Goal: Task Accomplishment & Management: Manage account settings

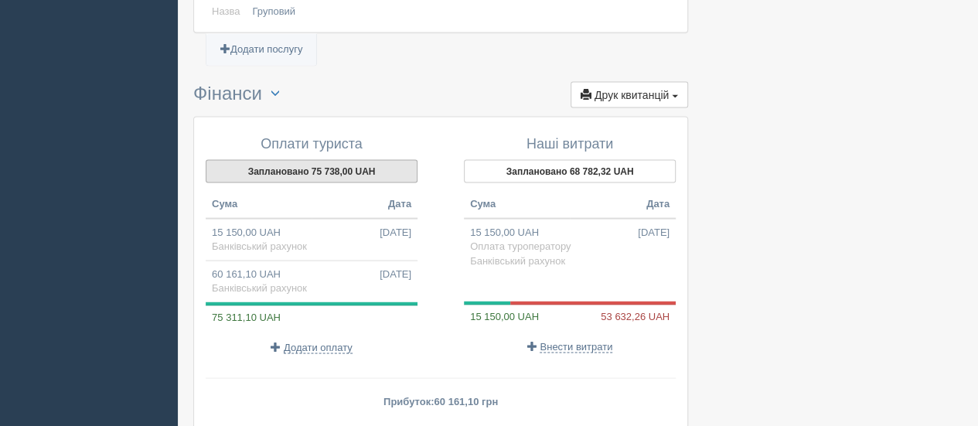
scroll to position [1456, 0]
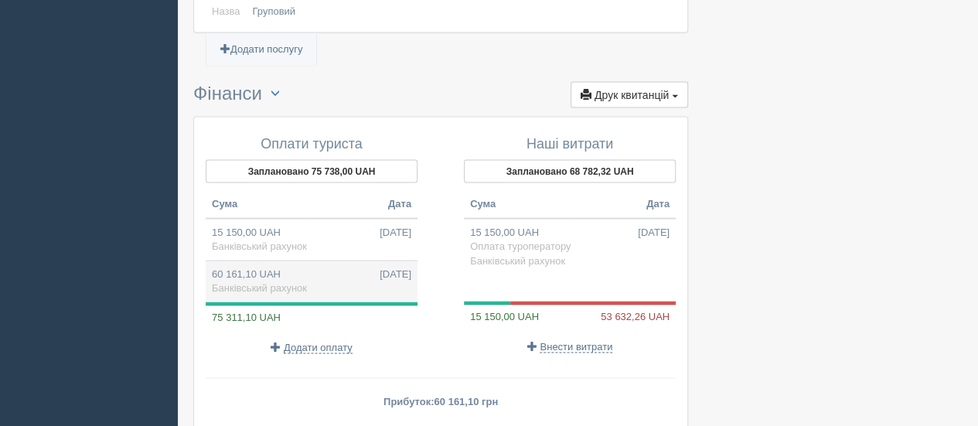
click at [314, 262] on td "60 161,10 UAH 22.09.2025 Банківський рахунок" at bounding box center [312, 281] width 212 height 42
click at [0, 0] on input "49.350" at bounding box center [0, 0] width 0 height 0
type input "60161.10"
type input "49.35"
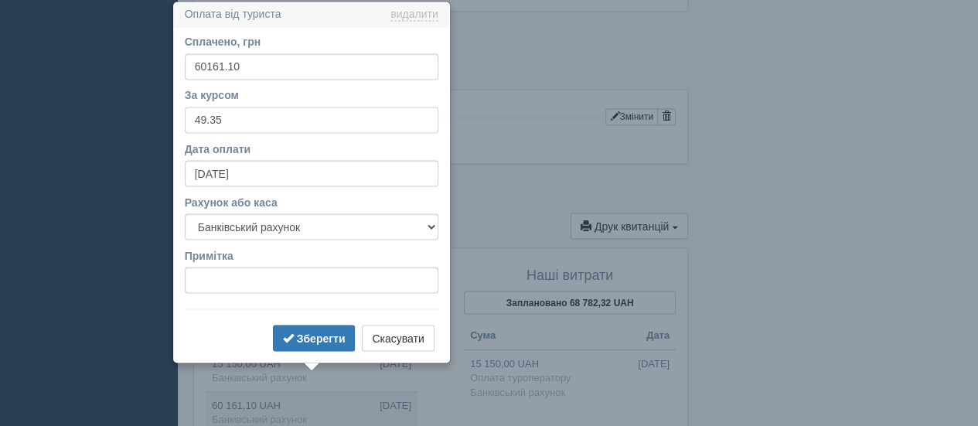
scroll to position [1325, 0]
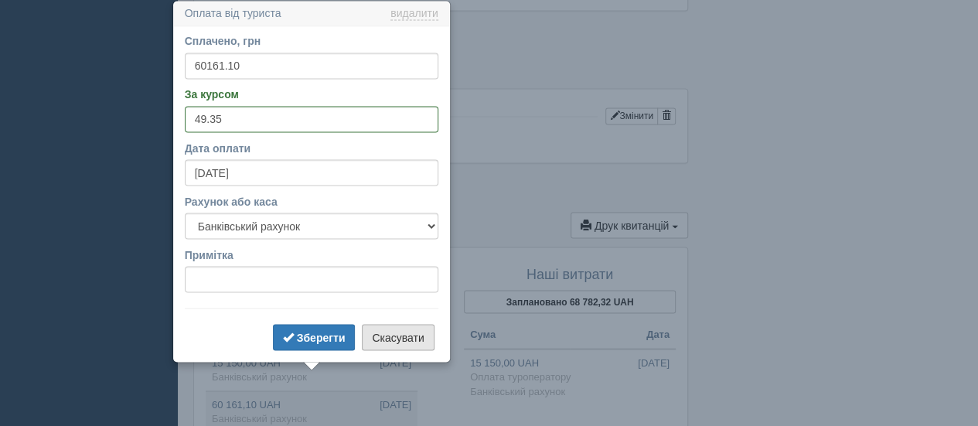
click at [399, 332] on button "Скасувати" at bounding box center [398, 337] width 72 height 26
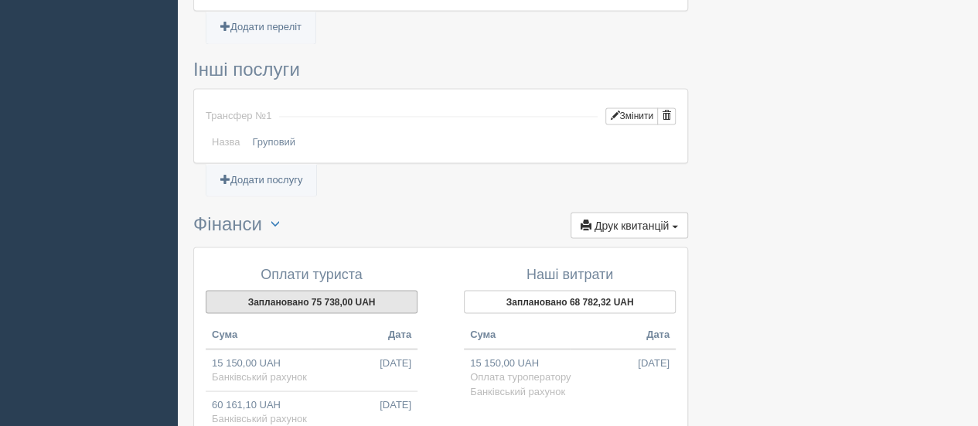
click at [325, 290] on button "Заплановано 75 738,00 UAH" at bounding box center [312, 301] width 212 height 23
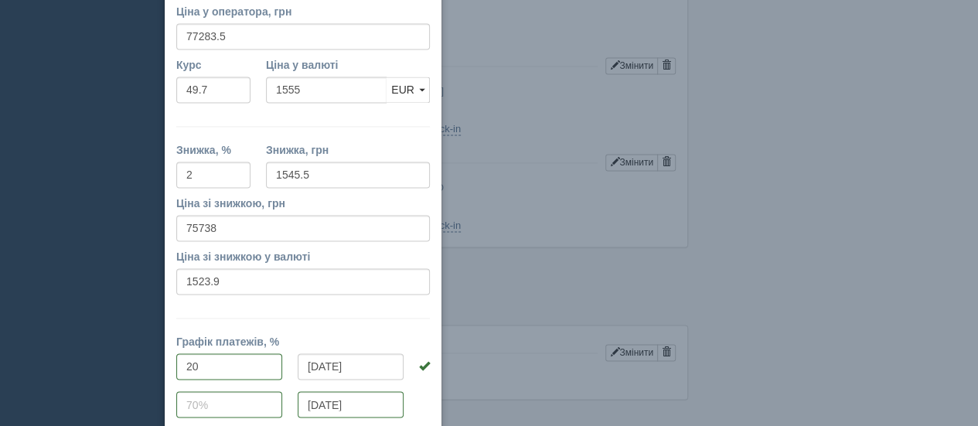
scroll to position [1059, 0]
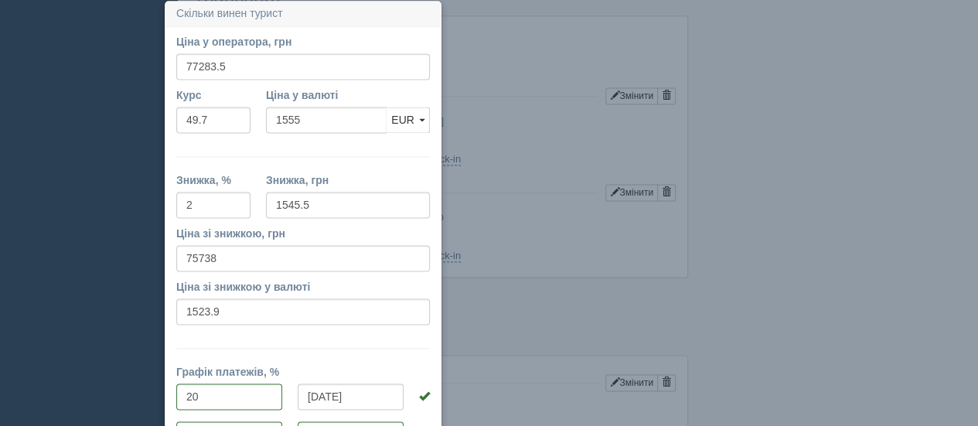
click at [512, 209] on td "[PERSON_NAME] – Кишинів RMO" at bounding box center [477, 218] width 396 height 19
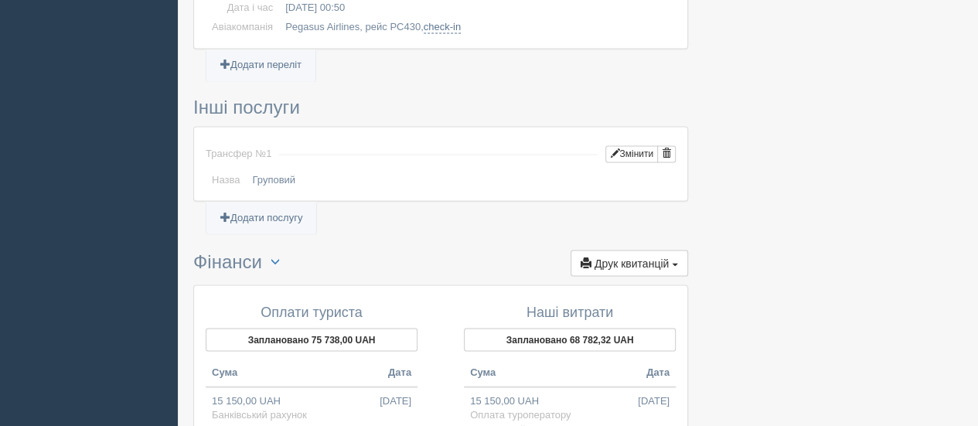
scroll to position [1291, 0]
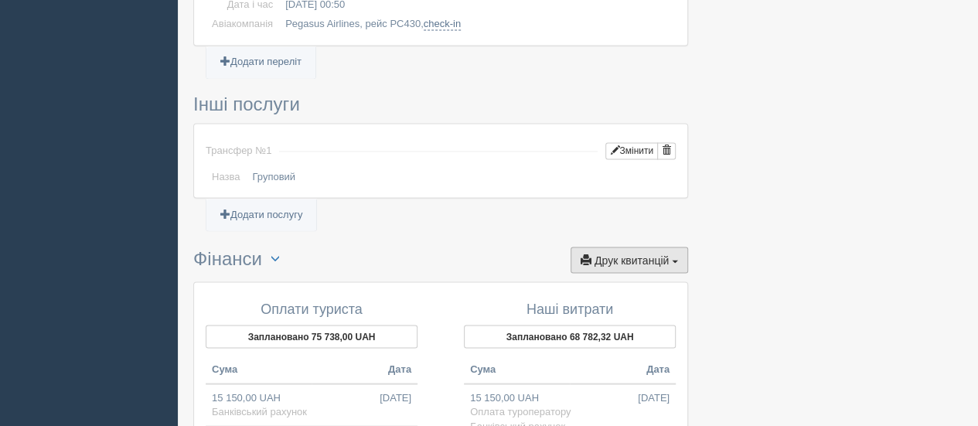
click at [674, 260] on span "button" at bounding box center [675, 261] width 6 height 3
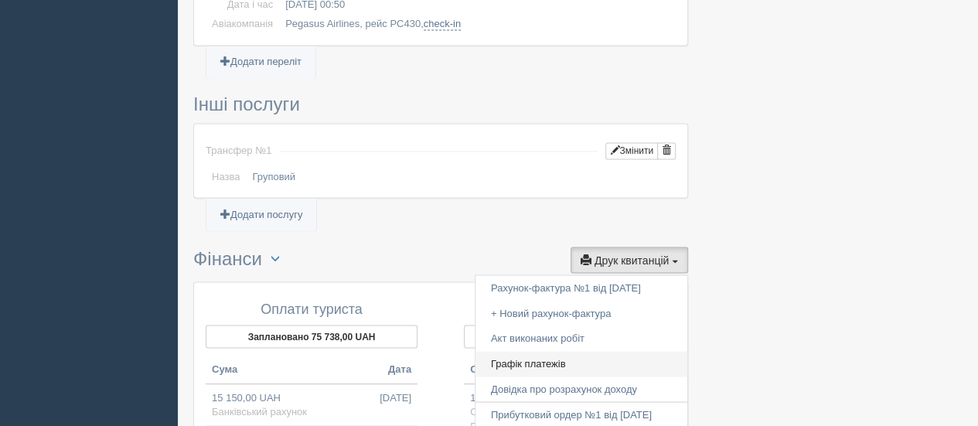
click at [546, 351] on link "Графік платежів" at bounding box center [581, 364] width 212 height 26
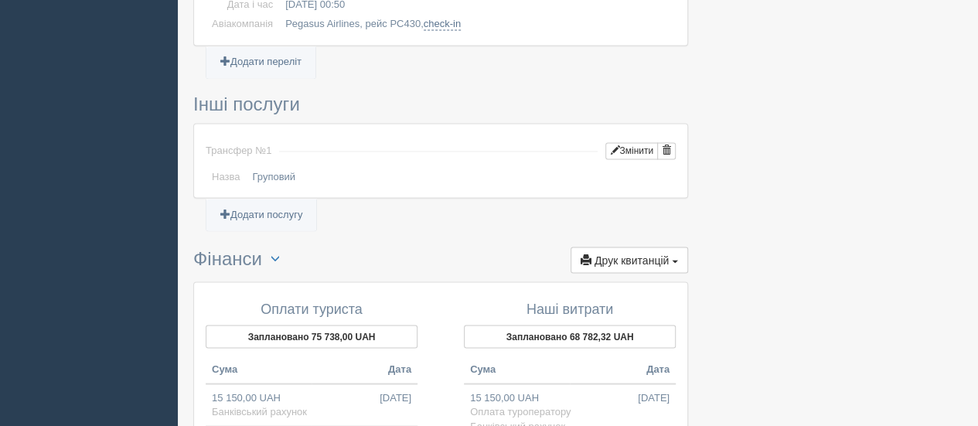
scroll to position [1554, 0]
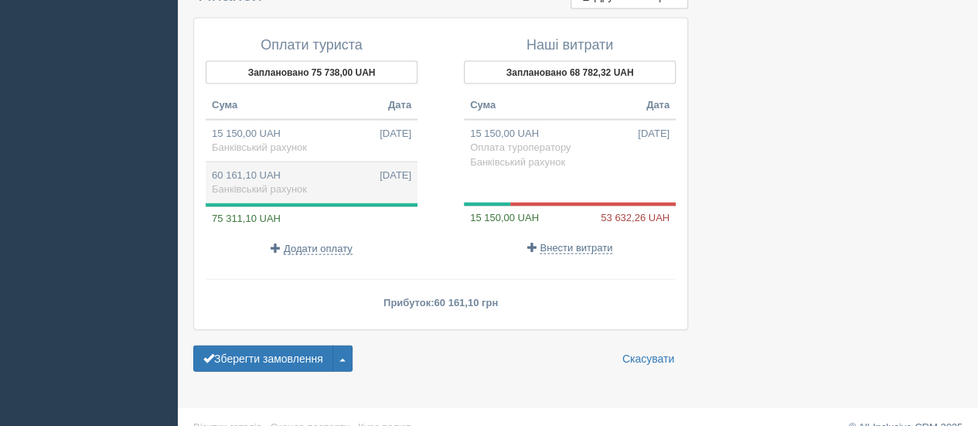
click at [349, 162] on td "60 161,10 UAH 22.09.2025 Банківський рахунок" at bounding box center [312, 183] width 212 height 42
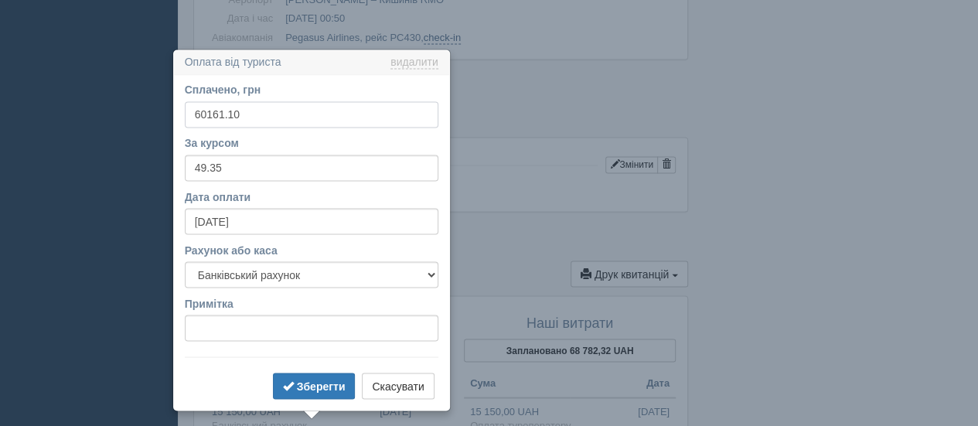
scroll to position [1325, 0]
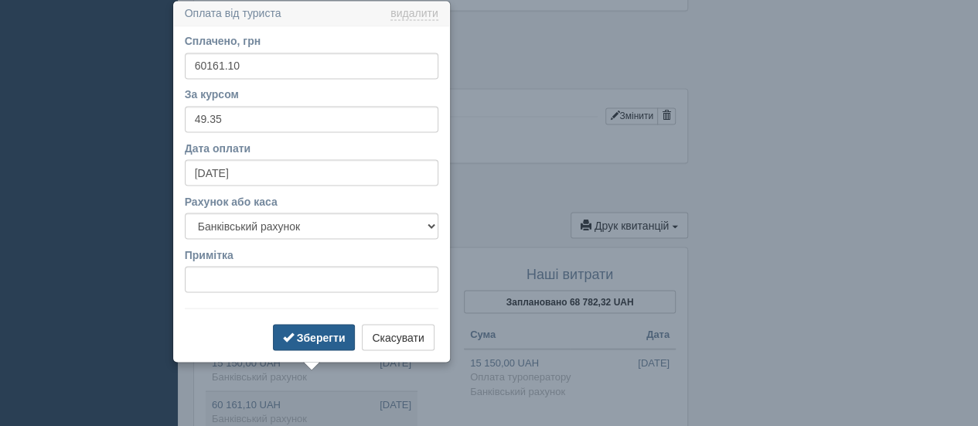
click at [332, 331] on b "Зберегти" at bounding box center [321, 337] width 49 height 12
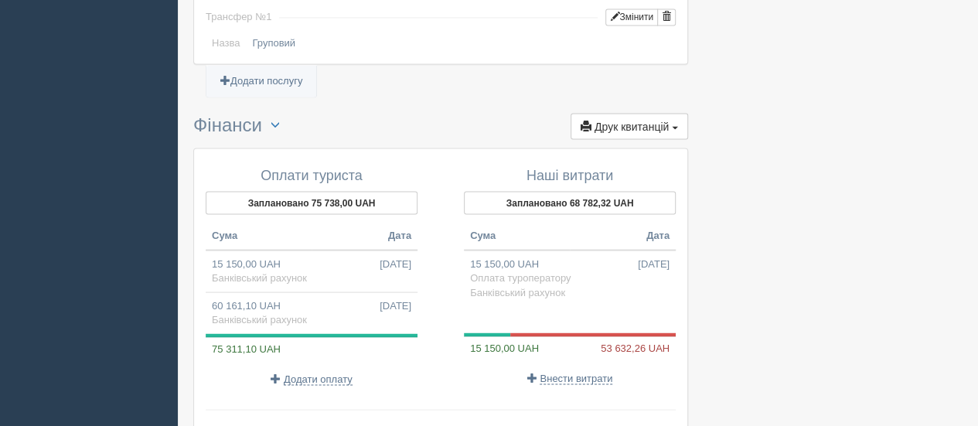
scroll to position [1480, 0]
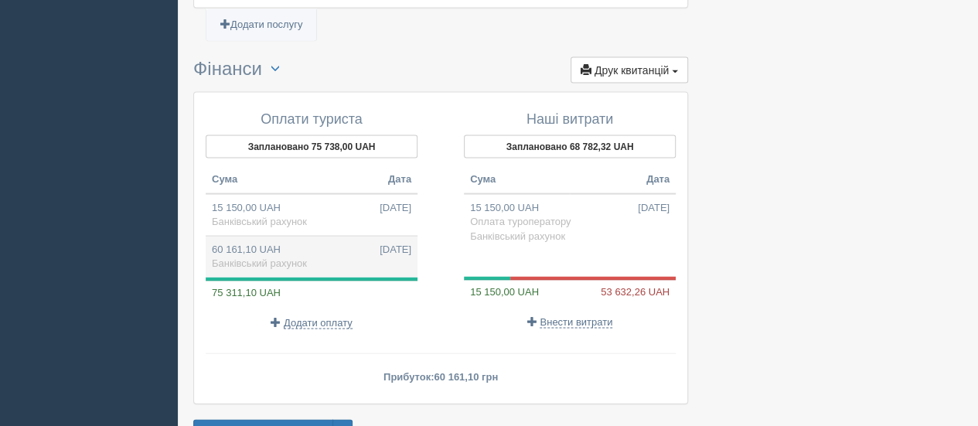
click at [218, 236] on td "60 161,10 UAH 22.09.2025 Банківський рахунок" at bounding box center [312, 257] width 212 height 42
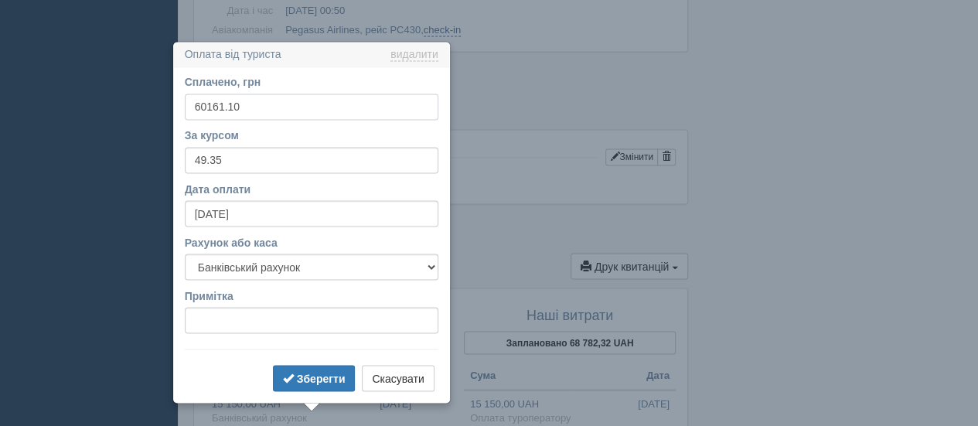
scroll to position [1325, 0]
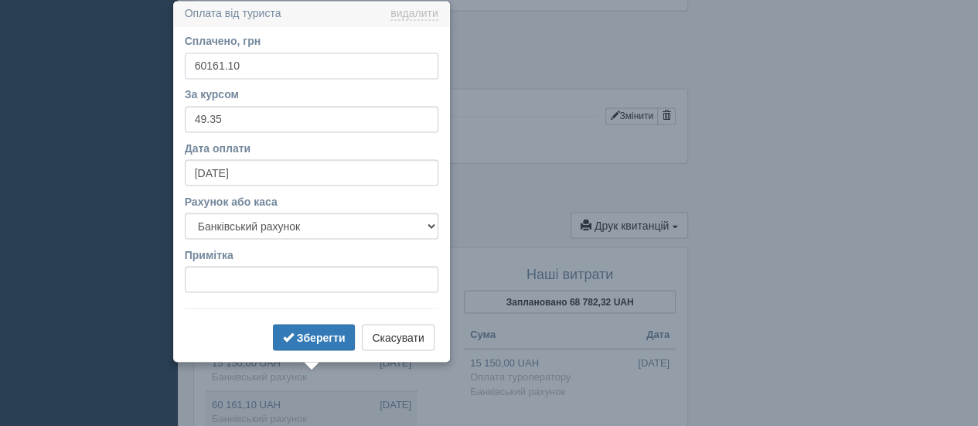
drag, startPoint x: 270, startPoint y: 72, endPoint x: 158, endPoint y: 67, distance: 112.9
click at [247, 66] on input "60161.10" at bounding box center [311, 66] width 253 height 26
drag, startPoint x: 219, startPoint y: 63, endPoint x: 253, endPoint y: 64, distance: 34.0
click at [253, 64] on input "60161.10" at bounding box center [311, 66] width 253 height 26
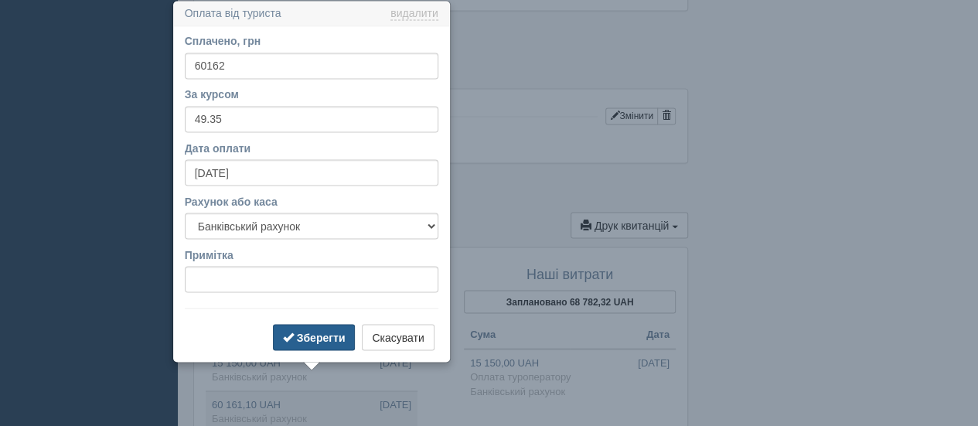
click at [325, 331] on b "Зберегти" at bounding box center [321, 337] width 49 height 12
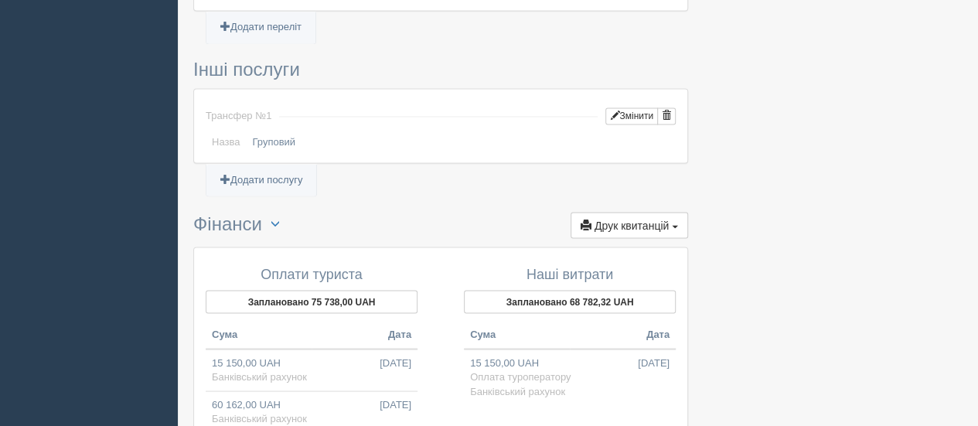
scroll to position [1403, 0]
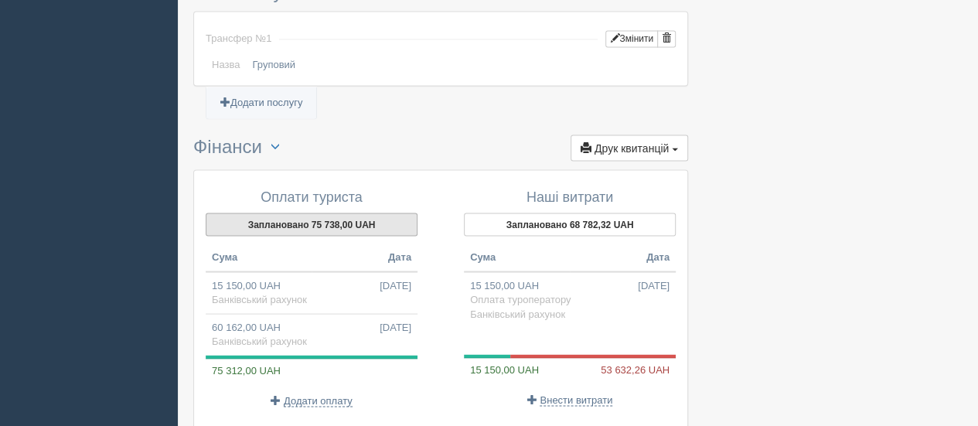
click at [341, 213] on button "Заплановано 75 738,00 UAH" at bounding box center [312, 224] width 212 height 23
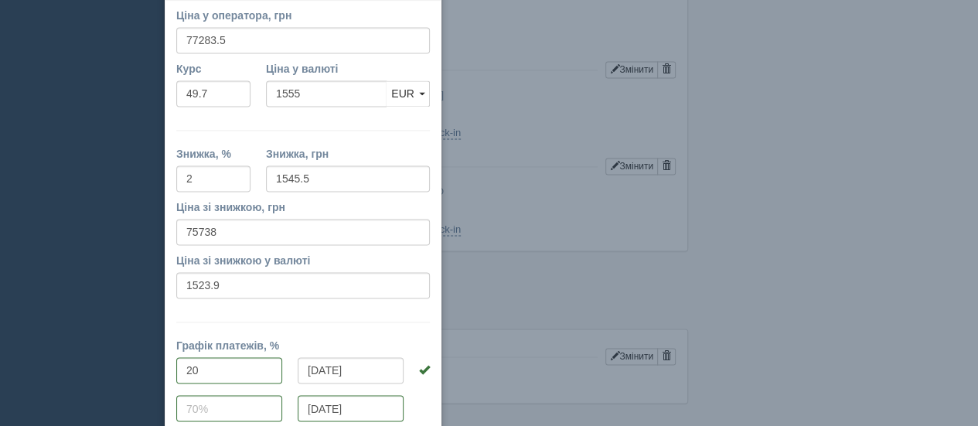
scroll to position [1059, 0]
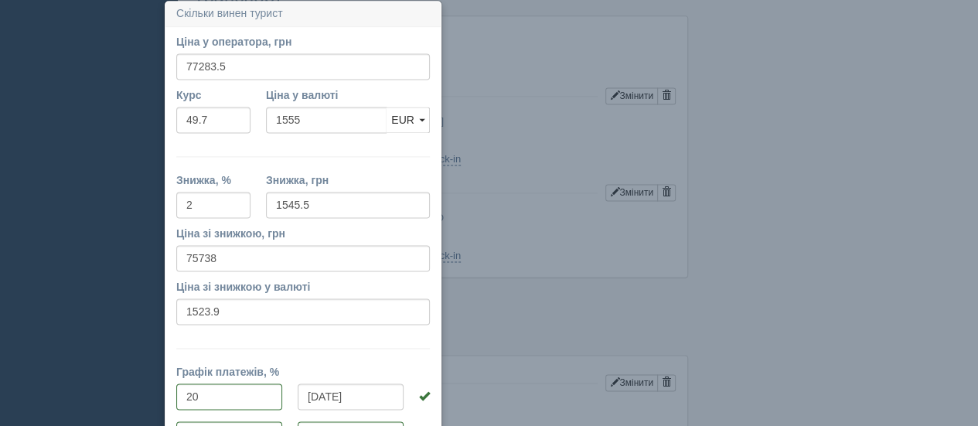
click at [502, 150] on td "Pegasus Airlines, рейс PC431, check-in" at bounding box center [477, 159] width 396 height 19
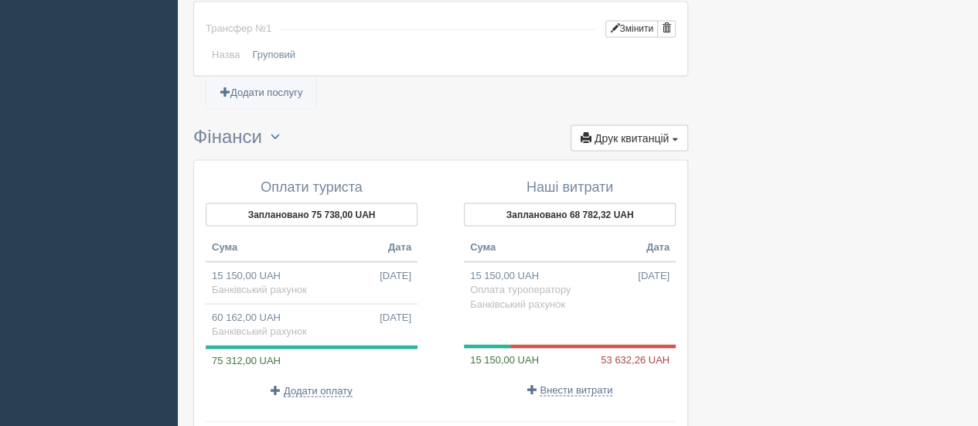
scroll to position [1554, 0]
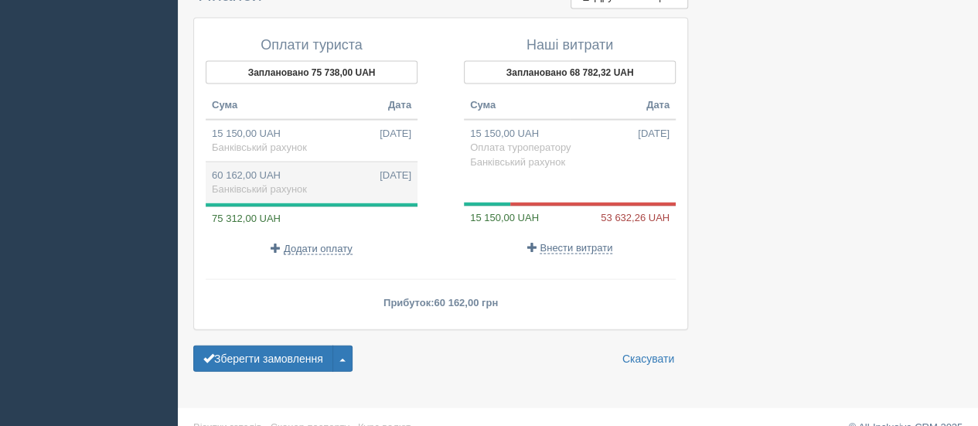
click at [268, 183] on span "Банківський рахунок" at bounding box center [259, 189] width 95 height 12
type input "60162.00"
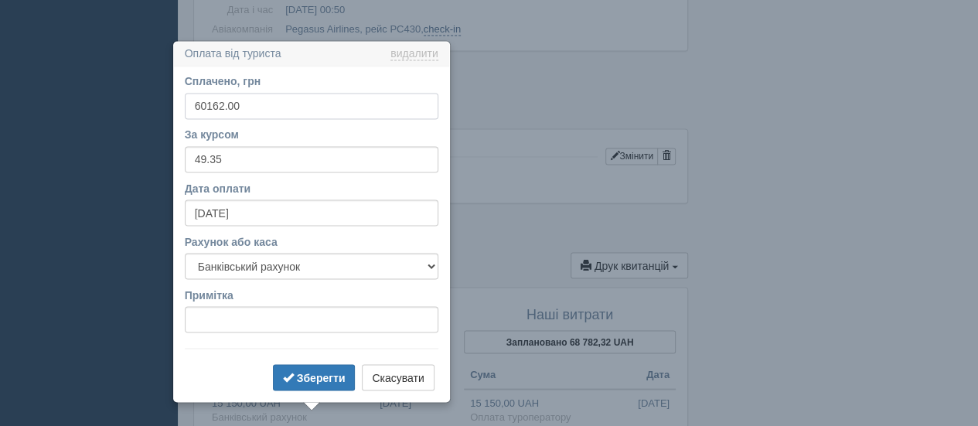
scroll to position [1325, 0]
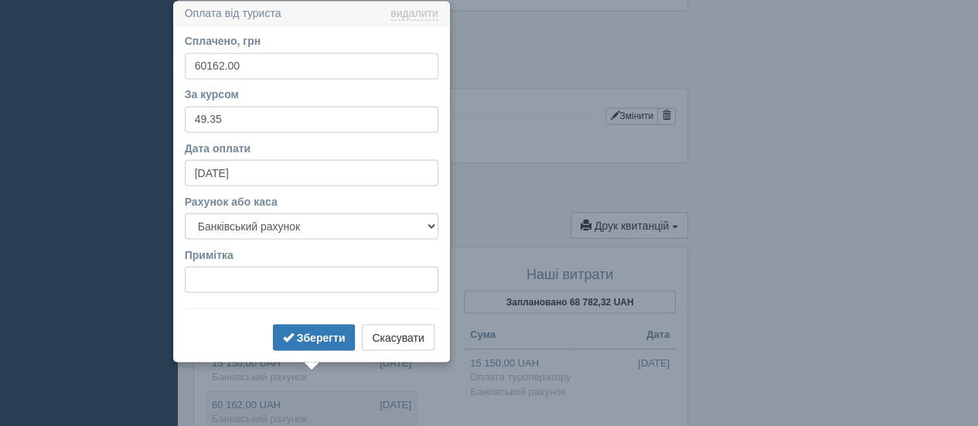
drag, startPoint x: 252, startPoint y: 66, endPoint x: 180, endPoint y: 66, distance: 71.9
click at [180, 66] on div "Сплачено, грн 60162.00 За курсом 49.35 Дата оплати 22.09.2025 Рахунок або каса …" at bounding box center [311, 193] width 275 height 335
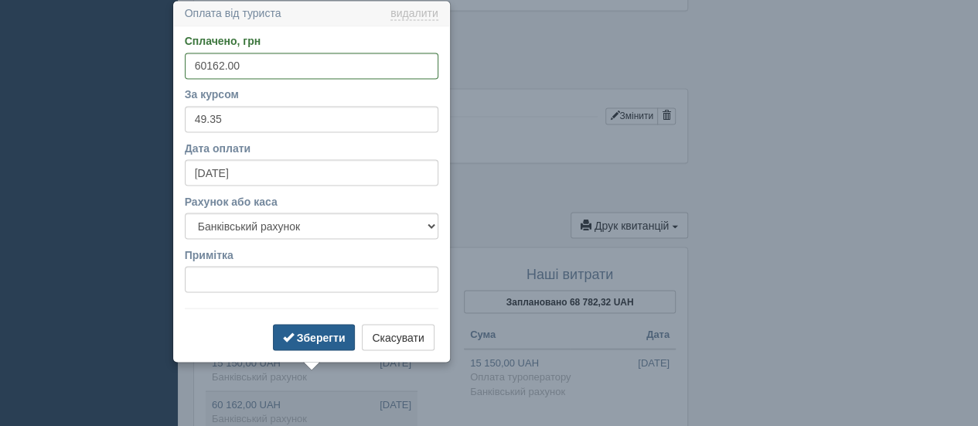
click at [341, 332] on b "Зберегти" at bounding box center [321, 337] width 49 height 12
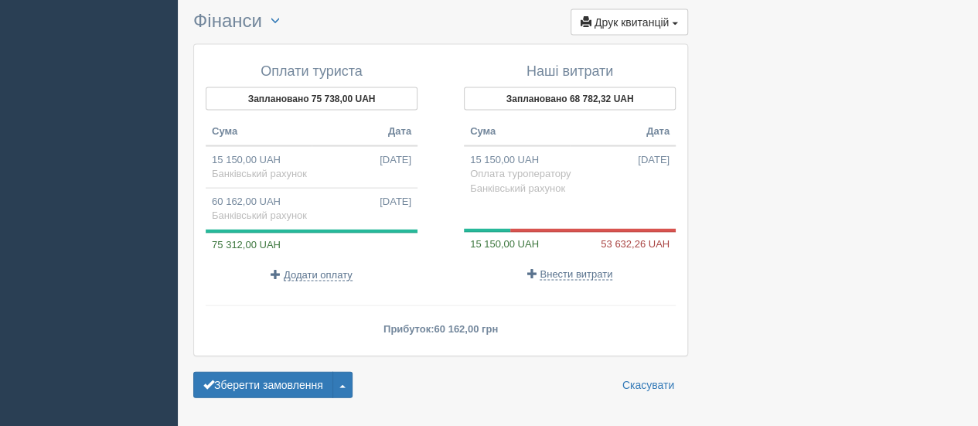
scroll to position [1543, 0]
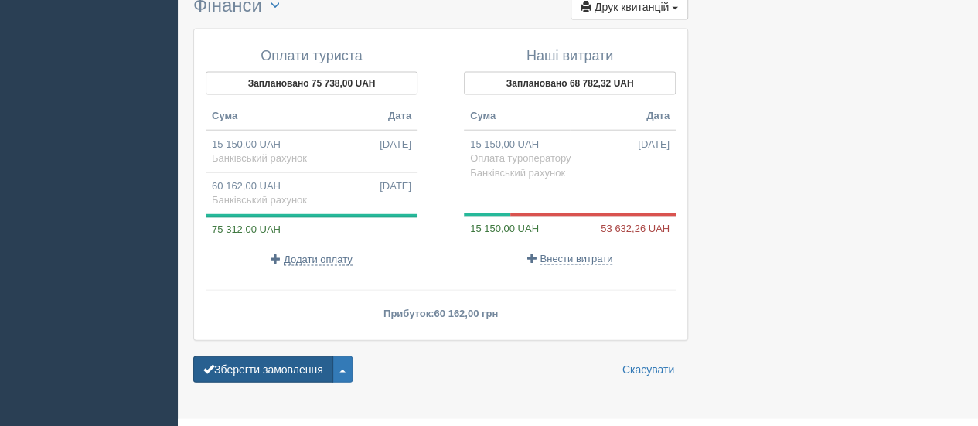
click at [243, 356] on button "Зберегти замовлення" at bounding box center [263, 369] width 140 height 26
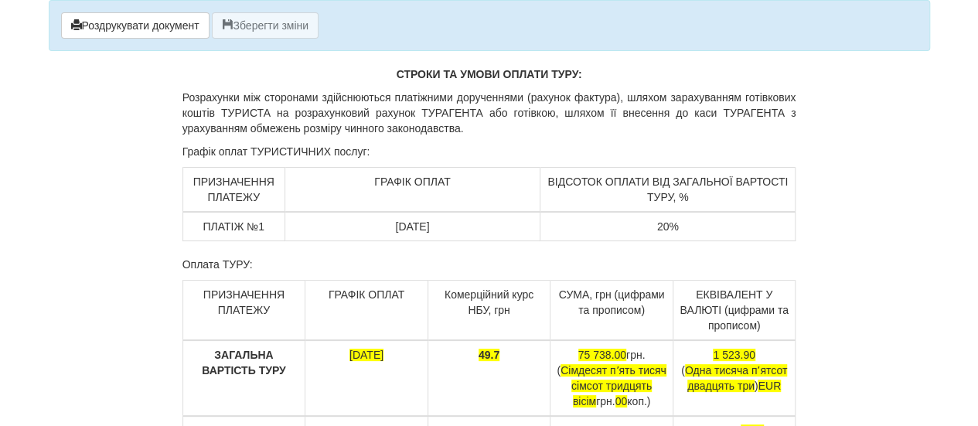
scroll to position [293, 0]
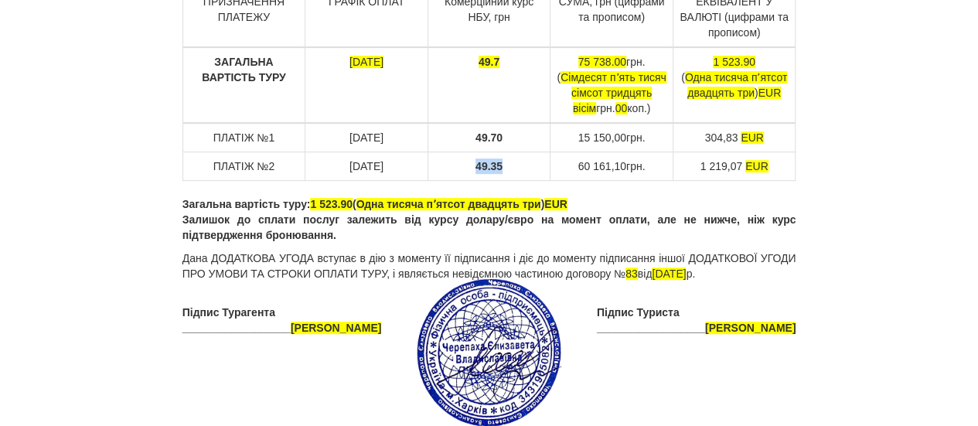
drag, startPoint x: 476, startPoint y: 165, endPoint x: 506, endPoint y: 164, distance: 30.1
click at [506, 164] on td "49.35" at bounding box center [488, 166] width 123 height 29
copy span "49.35"
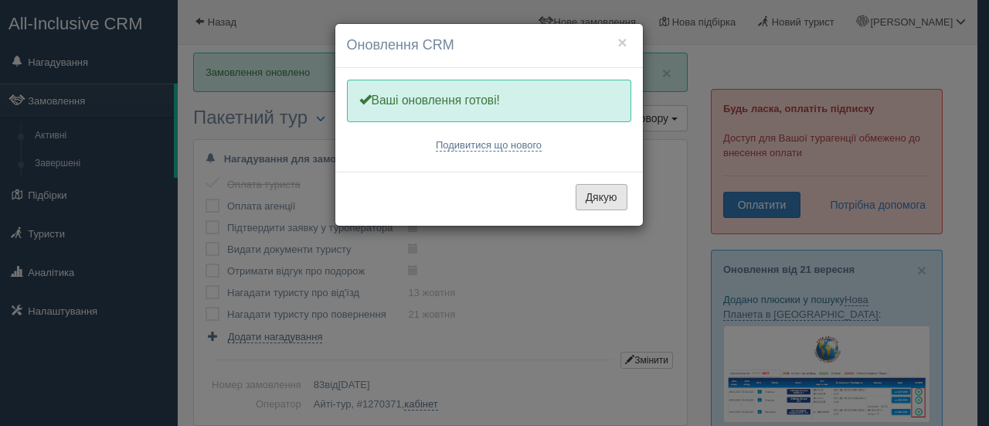
click at [594, 191] on button "Дякую" at bounding box center [602, 197] width 52 height 26
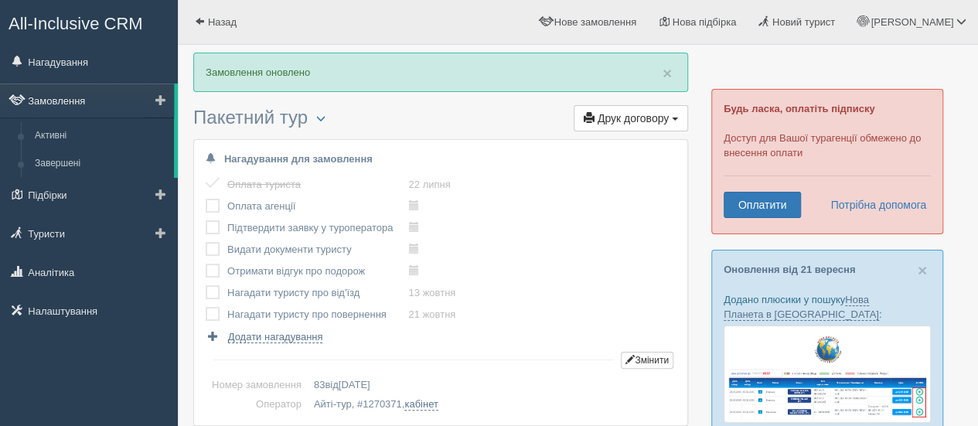
click at [98, 102] on link "Замовлення" at bounding box center [87, 100] width 174 height 34
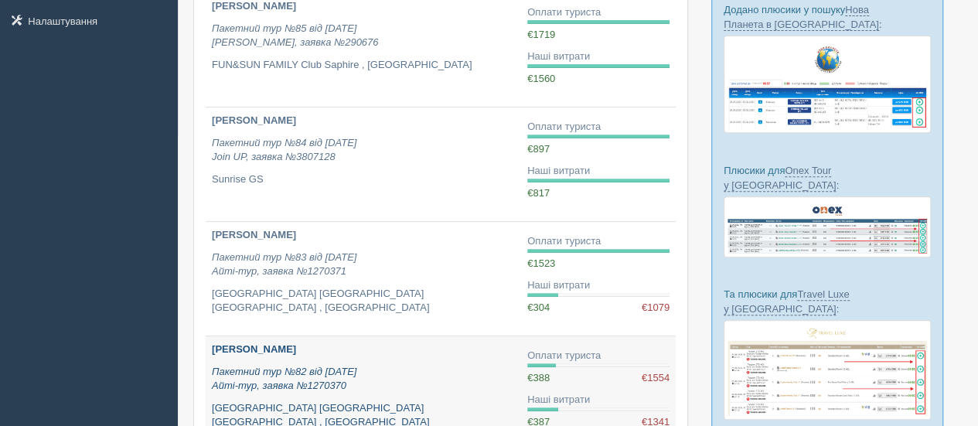
scroll to position [374, 0]
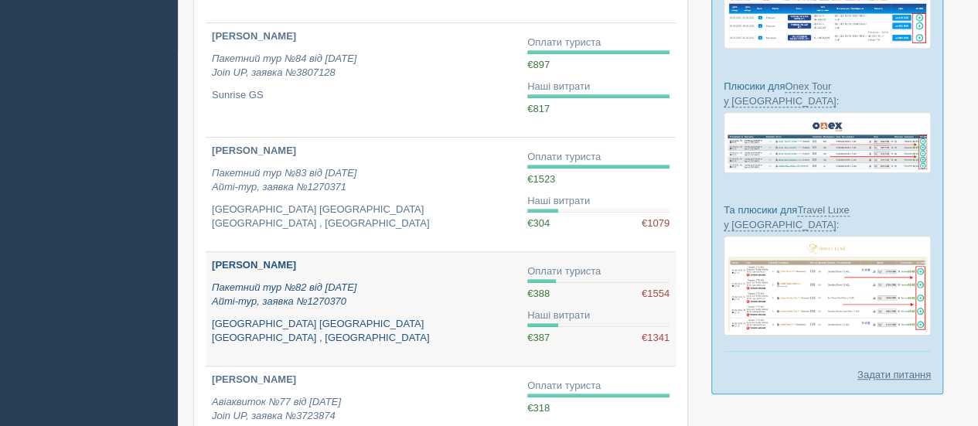
click at [298, 318] on p "Movenpick Resort Antalya Tekirova , Туреччина" at bounding box center [363, 331] width 303 height 29
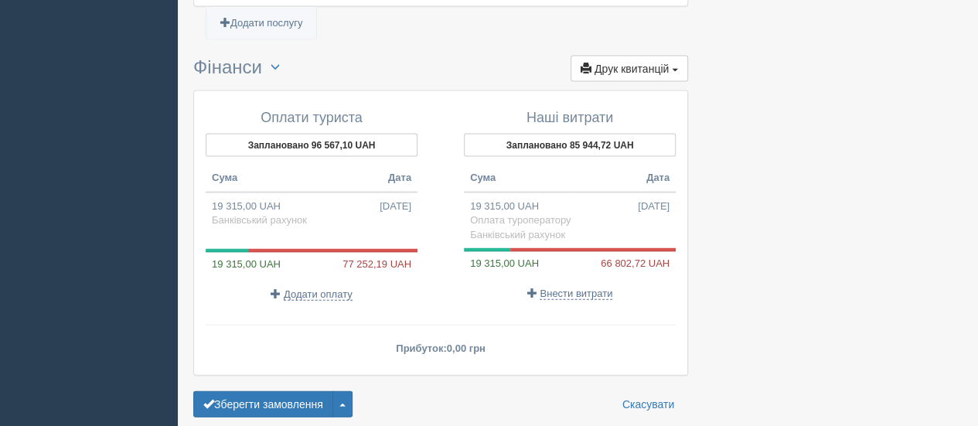
scroll to position [1584, 0]
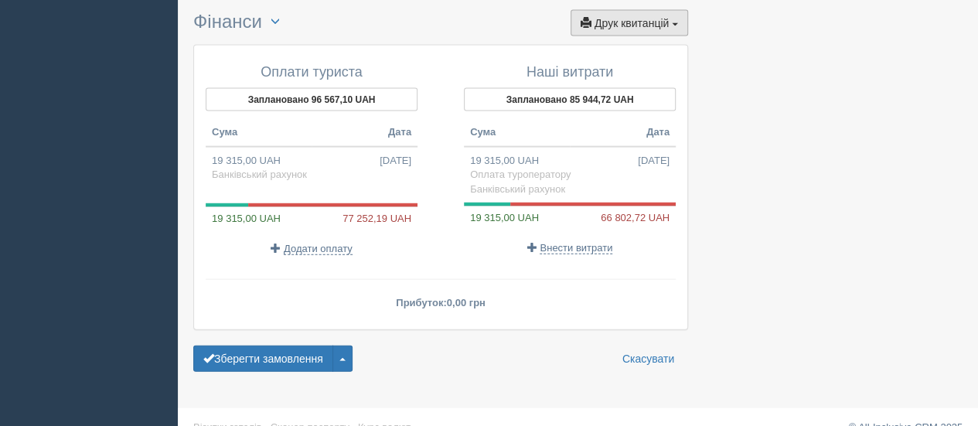
click at [668, 10] on button "Друк квитанцій Друк" at bounding box center [628, 23] width 117 height 26
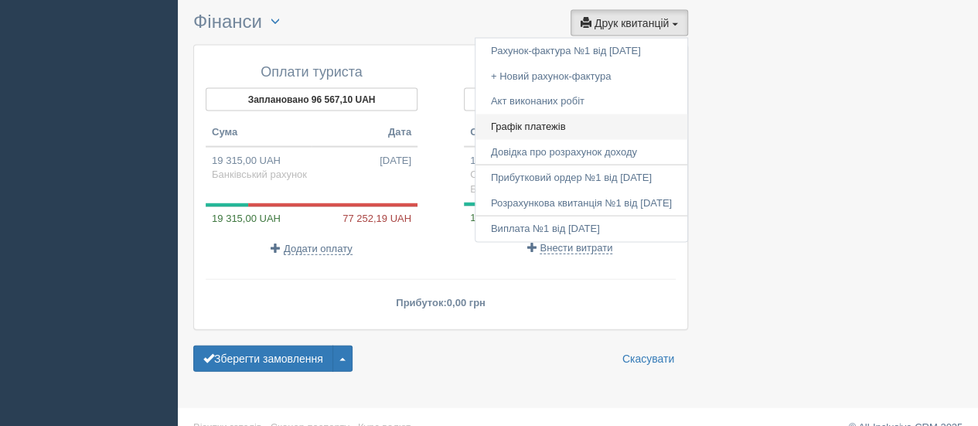
click at [567, 114] on link "Графік платежів" at bounding box center [581, 127] width 212 height 26
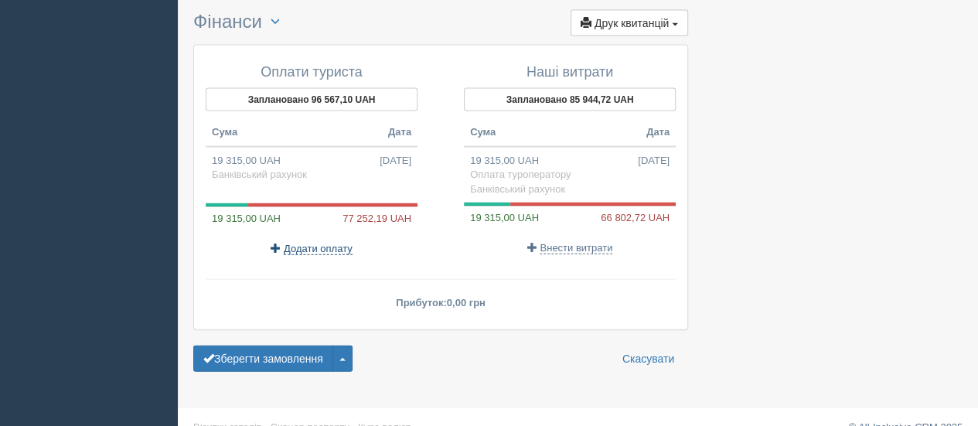
click at [334, 243] on span "Додати оплату" at bounding box center [318, 249] width 69 height 12
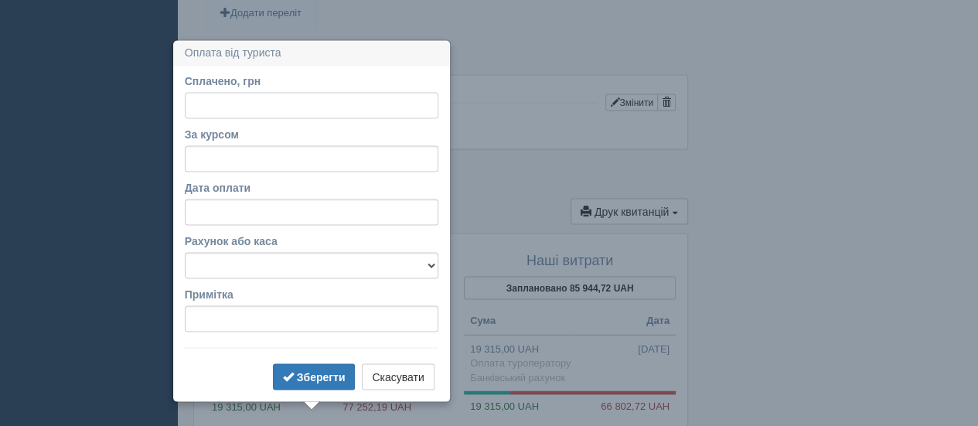
scroll to position [1436, 0]
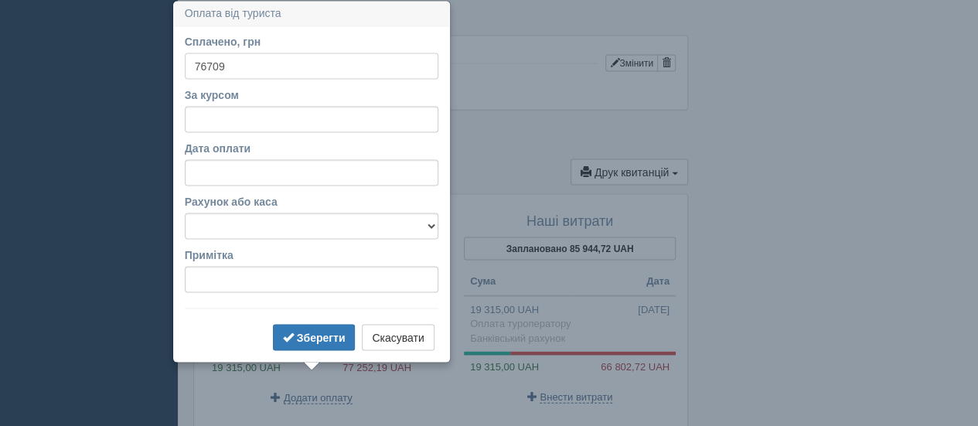
type input "76709"
click at [267, 112] on input "За курсом" at bounding box center [311, 119] width 253 height 26
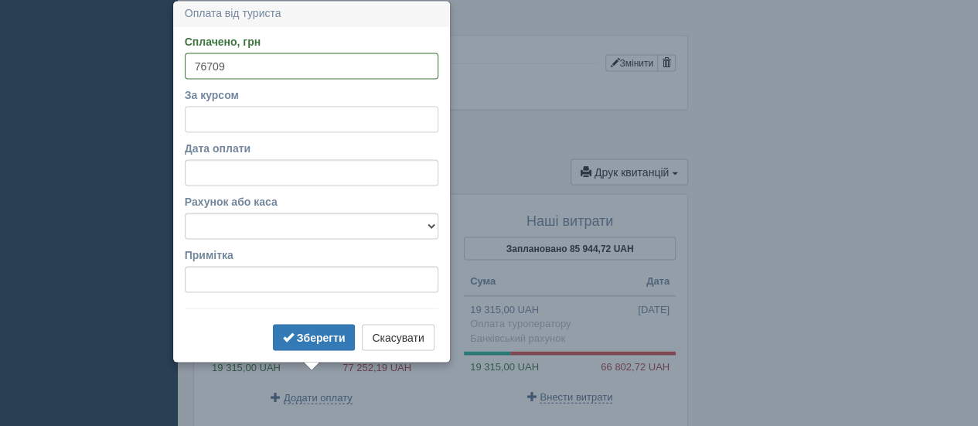
paste input "."
type input "."
type input "49.35"
click at [316, 327] on button "Зберегти" at bounding box center [314, 337] width 83 height 26
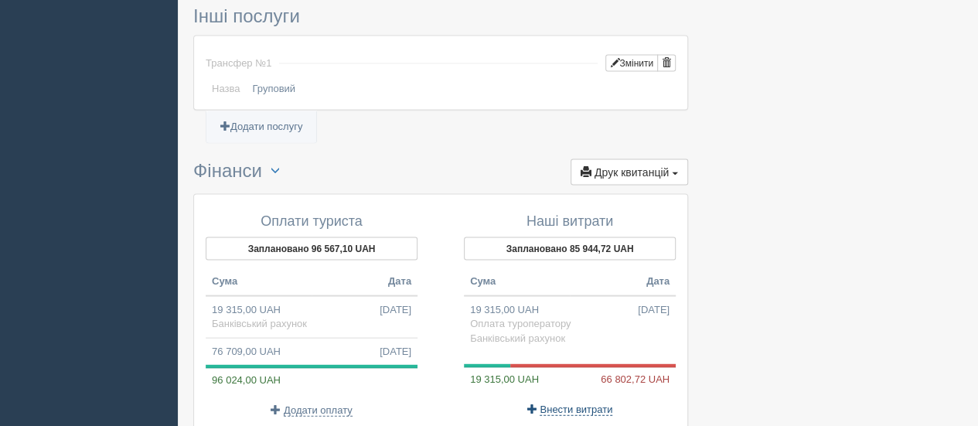
click at [572, 403] on span "Внести витрати" at bounding box center [575, 409] width 73 height 12
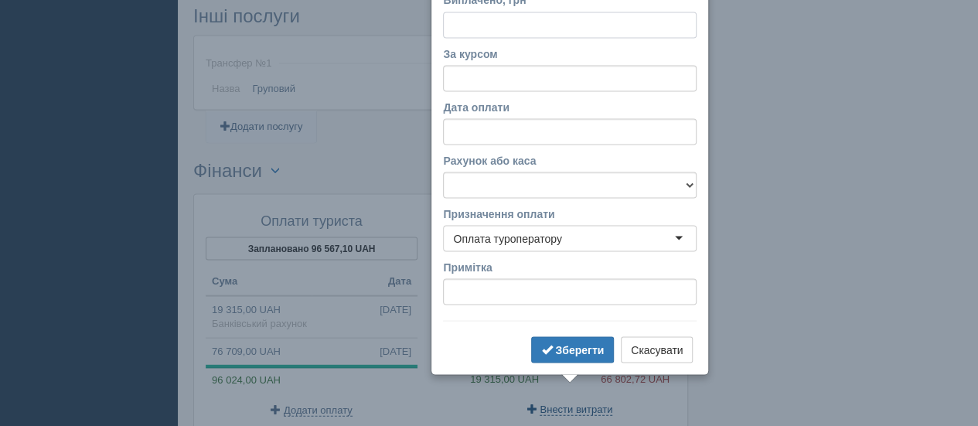
scroll to position [1394, 0]
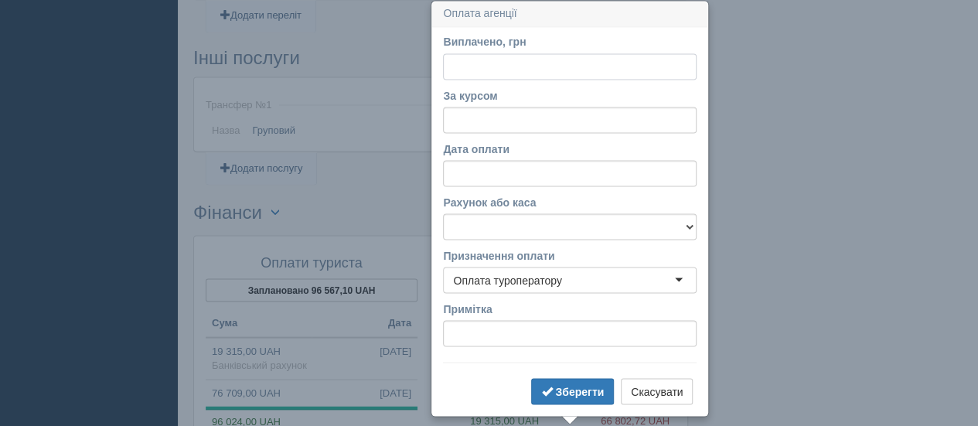
paste input "1341.42"
drag, startPoint x: 504, startPoint y: 69, endPoint x: 420, endPoint y: 52, distance: 85.9
type input "66199.077"
click at [497, 124] on input "За курсом" at bounding box center [569, 120] width 253 height 26
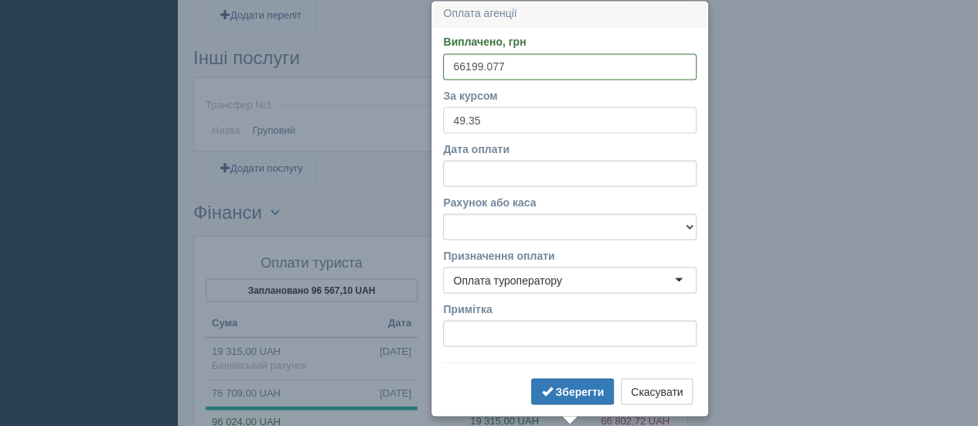
type input "49.35"
click at [595, 208] on label "Рахунок або каса" at bounding box center [569, 201] width 253 height 15
click at [595, 213] on select "Банківський рахунок Готівкова каса Монобанк" at bounding box center [569, 226] width 253 height 26
click at [596, 214] on div "Рахунок або каса Банківський рахунок Готівкова каса Монобанк" at bounding box center [569, 217] width 253 height 46
click at [596, 219] on select "Банківський рахунок Готівкова каса Монобанк" at bounding box center [569, 226] width 253 height 26
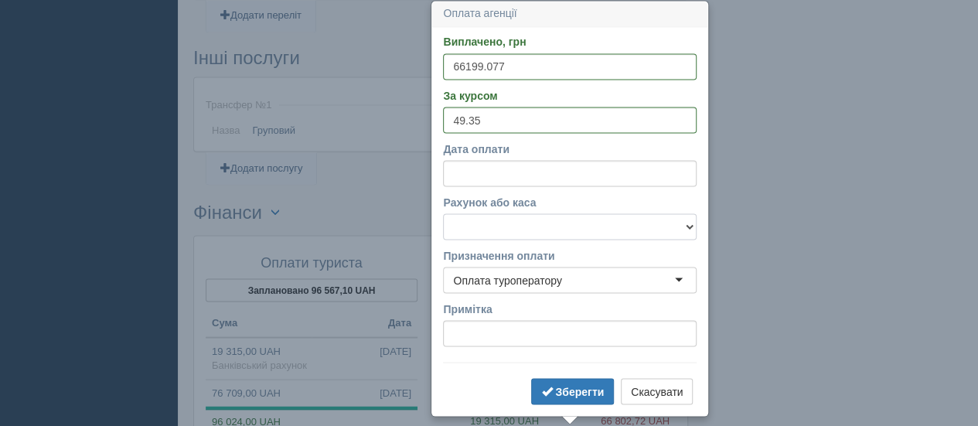
click at [443, 213] on select "Банківський рахунок Готівкова каса Монобанк" at bounding box center [569, 226] width 253 height 26
click at [553, 233] on select "Банківський рахунок Готівкова каса Монобанк" at bounding box center [569, 226] width 253 height 26
select select "1423"
click at [443, 213] on select "Банківський рахунок Готівкова каса Монобанк" at bounding box center [569, 226] width 253 height 26
click at [572, 389] on b "Зберегти" at bounding box center [579, 391] width 49 height 12
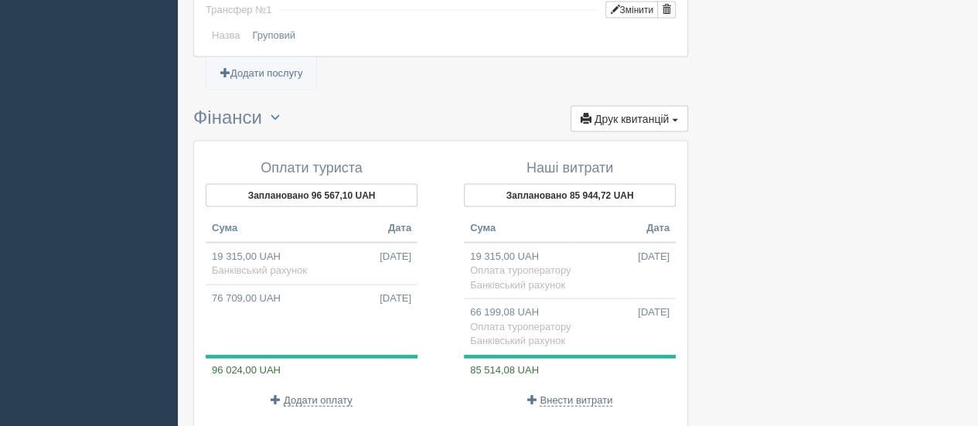
scroll to position [1529, 0]
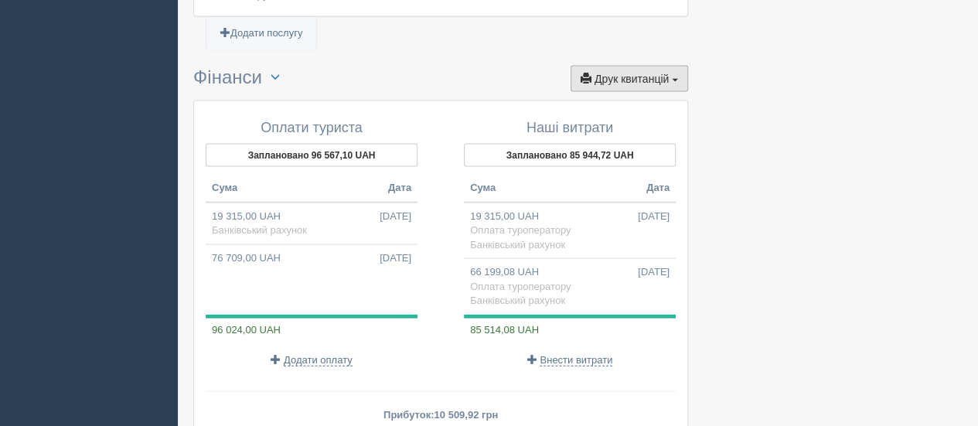
click at [674, 66] on button "Друк квитанцій Друк" at bounding box center [628, 79] width 117 height 26
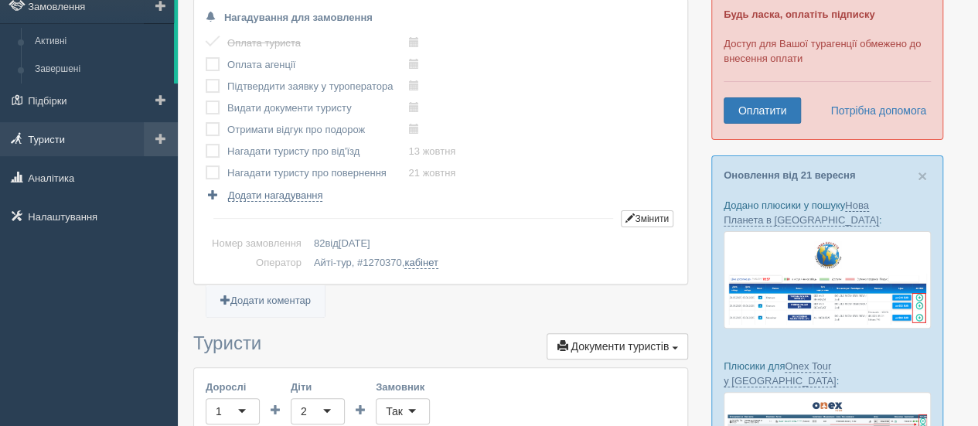
scroll to position [17, 0]
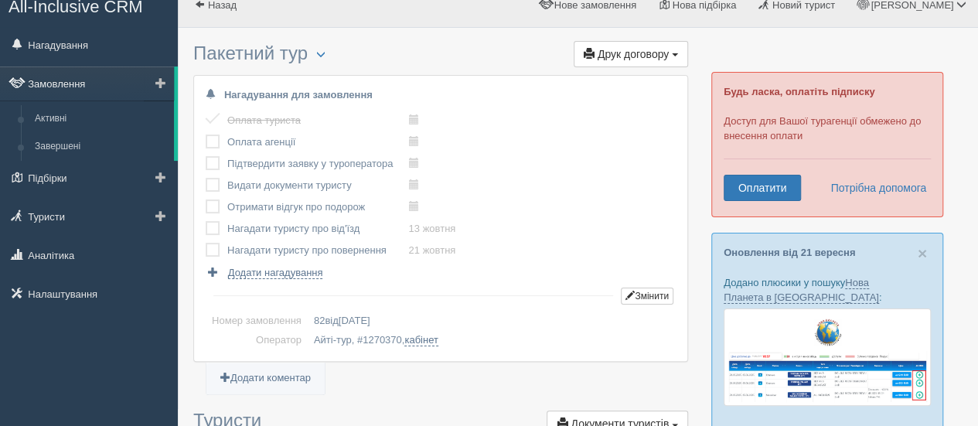
click at [71, 88] on link "Замовлення" at bounding box center [87, 83] width 174 height 34
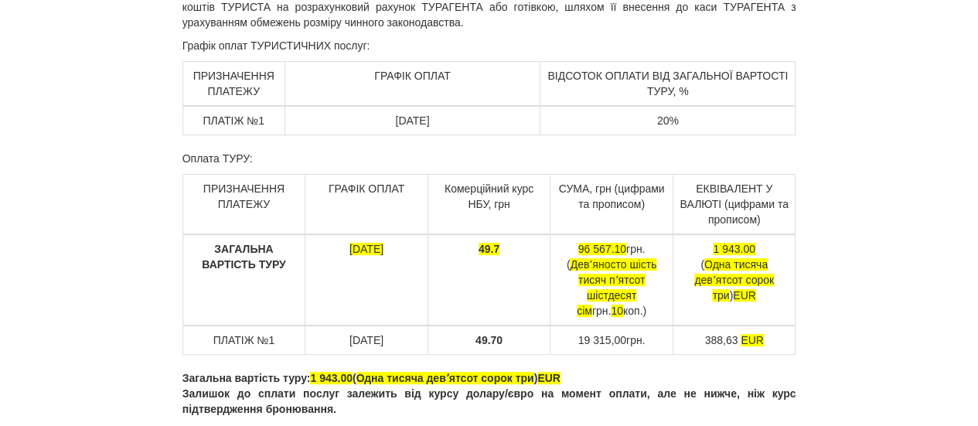
scroll to position [122, 0]
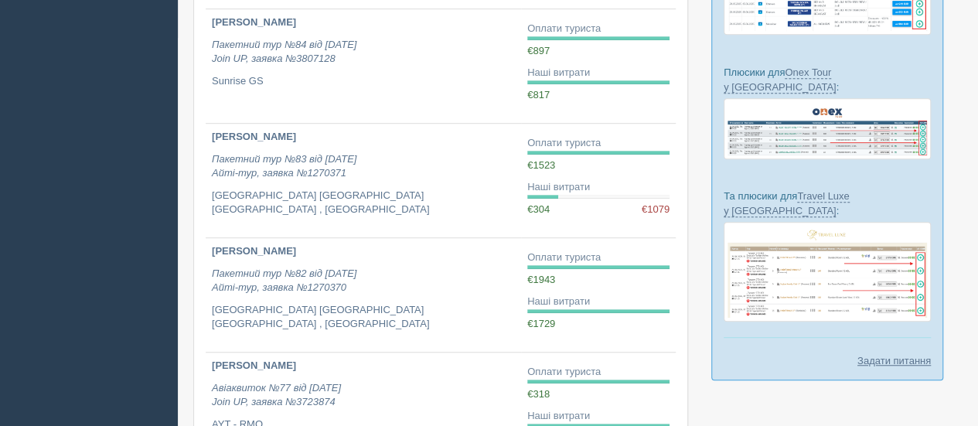
scroll to position [392, 0]
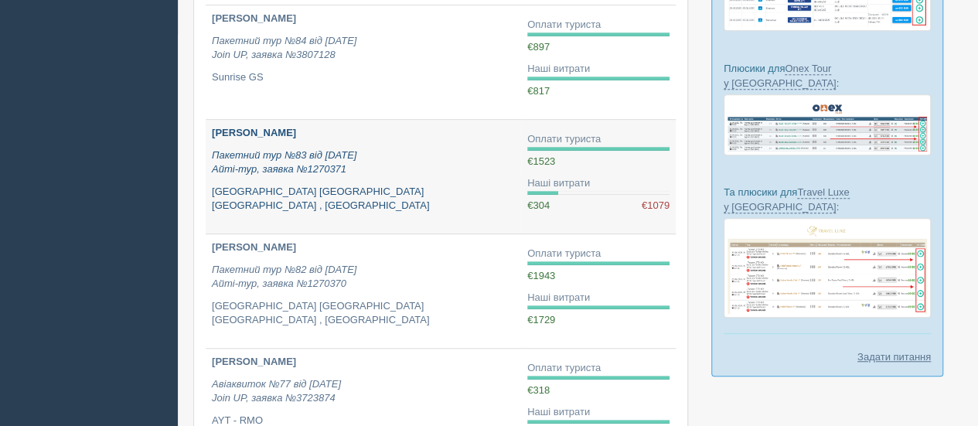
click at [491, 153] on p "Пакетний тур №83 від [DATE] Айті-тур, заявка №1270371" at bounding box center [363, 162] width 303 height 29
click at [493, 150] on p "Пакетний тур №83 від [DATE] Айті-тур, заявка №1270371" at bounding box center [363, 162] width 303 height 29
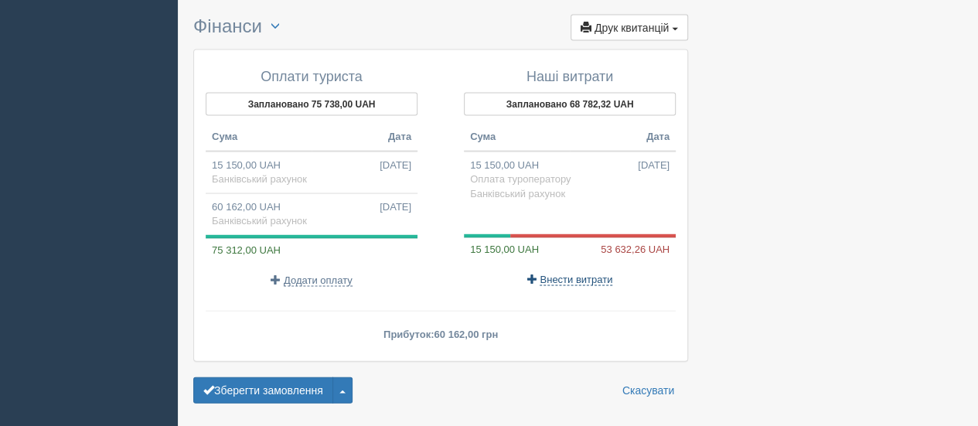
click at [570, 274] on span "Внести витрати" at bounding box center [575, 280] width 73 height 12
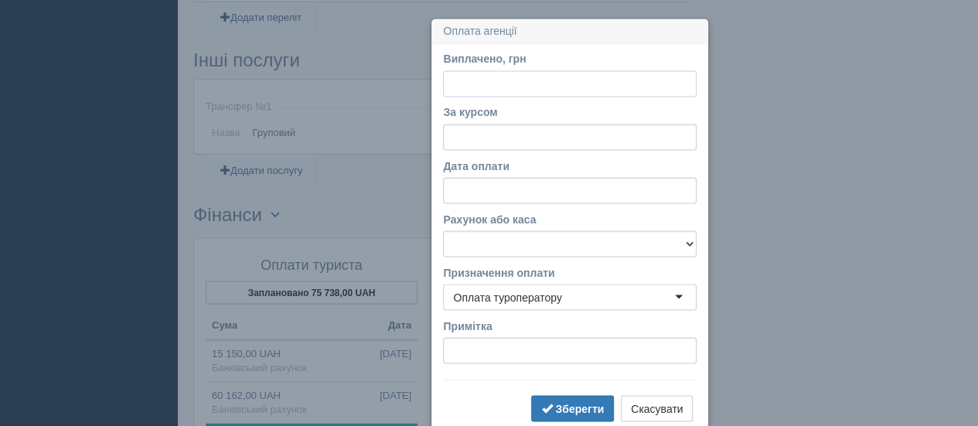
scroll to position [1352, 0]
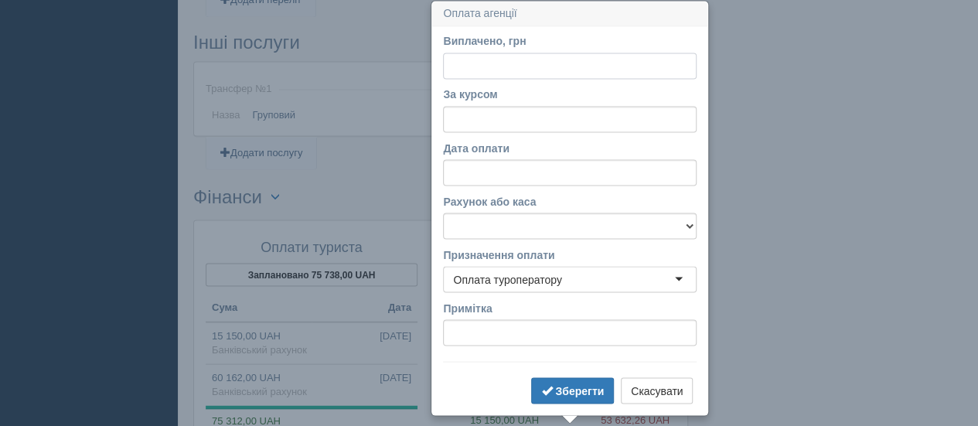
paste input "53285.00"
type input "53285.00"
click at [470, 123] on input "За курсом" at bounding box center [569, 119] width 253 height 26
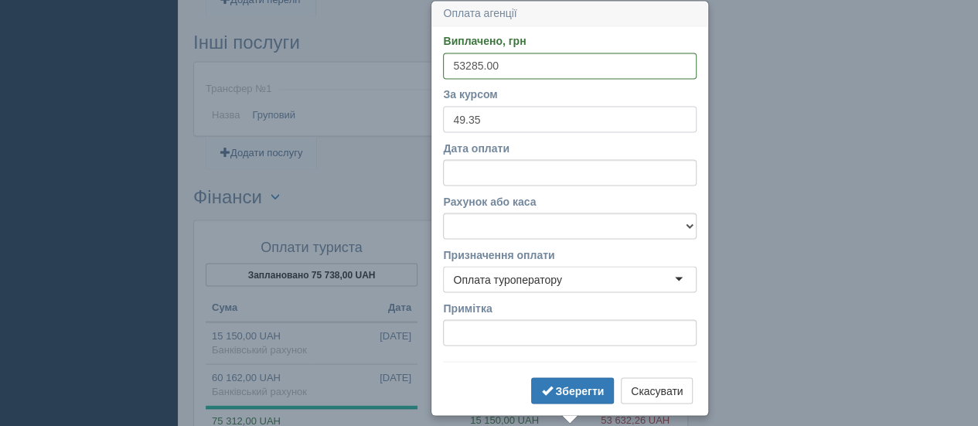
type input "49.35"
click at [580, 220] on select "Банківський рахунок Готівкова [PERSON_NAME]" at bounding box center [569, 226] width 253 height 26
select select "1423"
click at [443, 213] on select "Банківський рахунок Готівкова каса Монобанк" at bounding box center [569, 226] width 253 height 26
click at [540, 261] on label "Призначення оплати" at bounding box center [569, 254] width 253 height 15
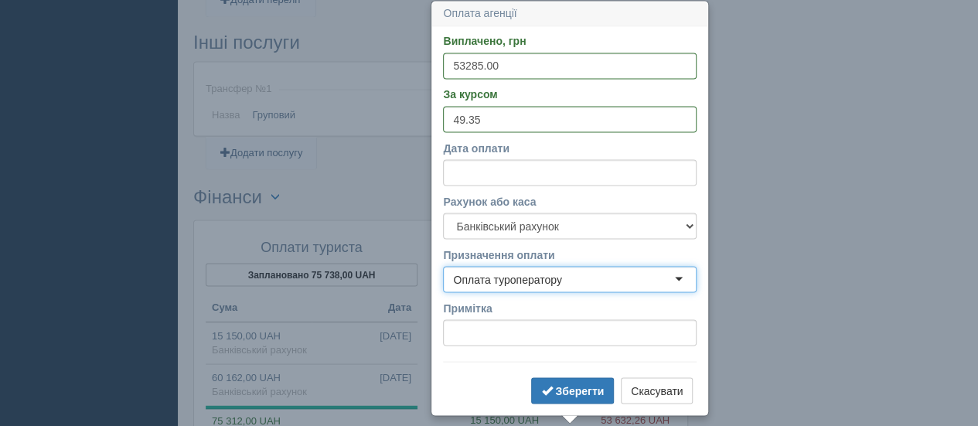
click at [603, 305] on form "Виплачено, грн 53285.00 За курсом 49.35 Дата оплати Рахунок або каса Банківськи…" at bounding box center [569, 220] width 253 height 374
click at [577, 387] on b "Зберегти" at bounding box center [579, 390] width 49 height 12
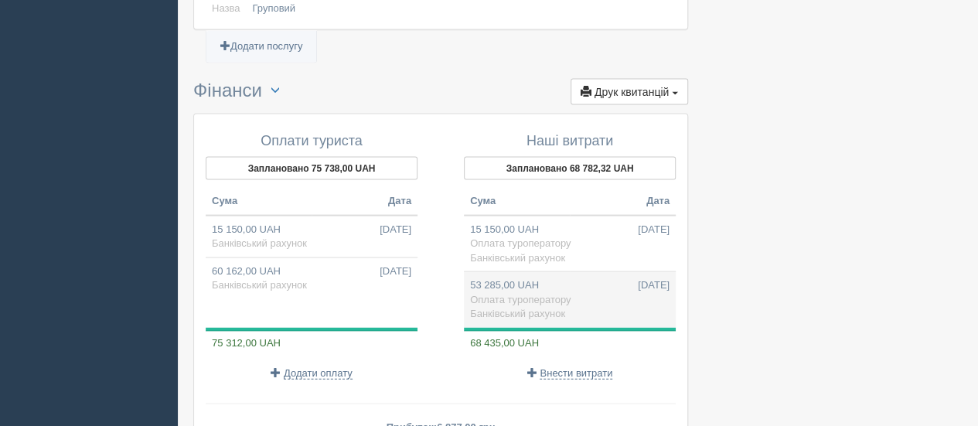
scroll to position [1583, 0]
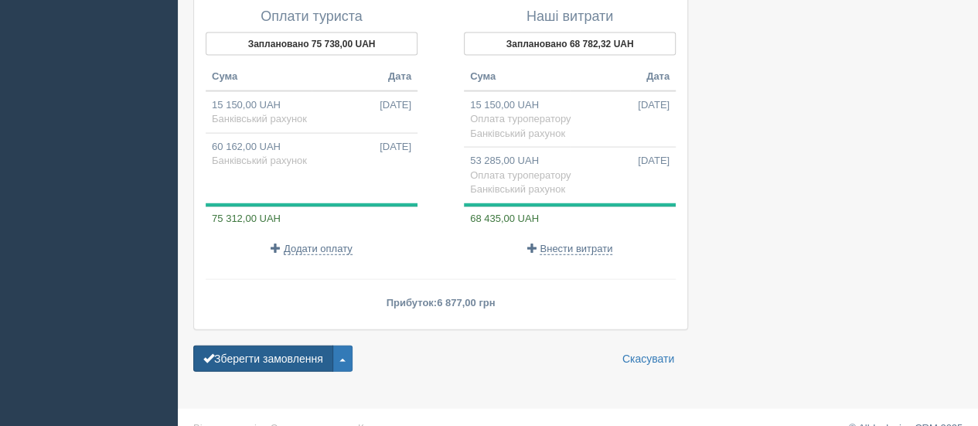
click at [292, 345] on button "Зберегти замовлення" at bounding box center [263, 358] width 140 height 26
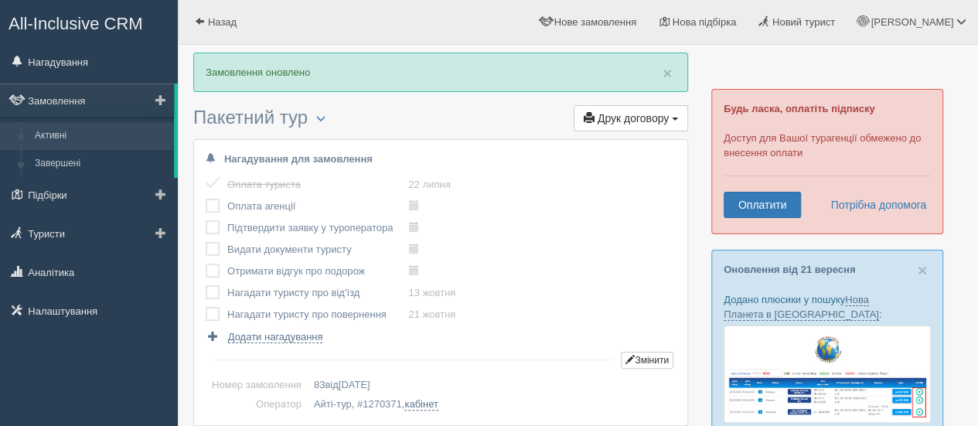
click at [110, 134] on link "Активні" at bounding box center [101, 136] width 146 height 28
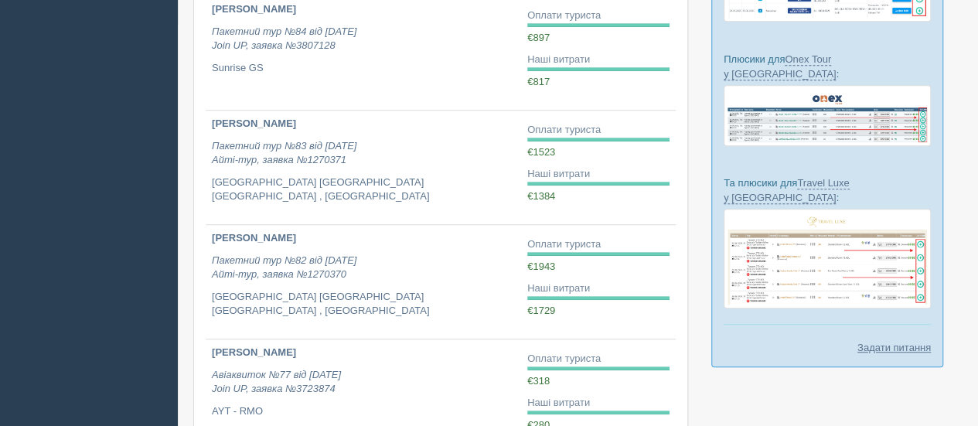
scroll to position [403, 0]
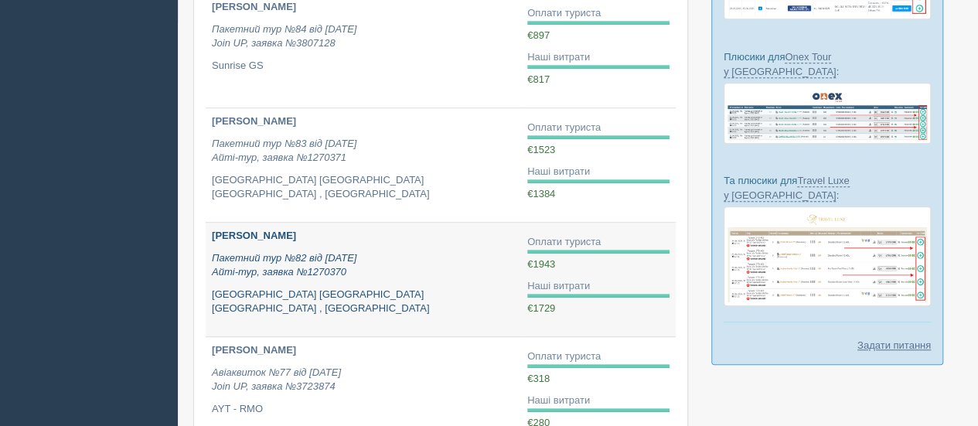
click at [386, 287] on p "[GEOGRAPHIC_DATA] [GEOGRAPHIC_DATA] [GEOGRAPHIC_DATA] , [GEOGRAPHIC_DATA]" at bounding box center [363, 301] width 303 height 29
click at [397, 276] on p "Пакетний тур №82 від [DATE] Айті-тур, заявка №1270370" at bounding box center [363, 265] width 303 height 29
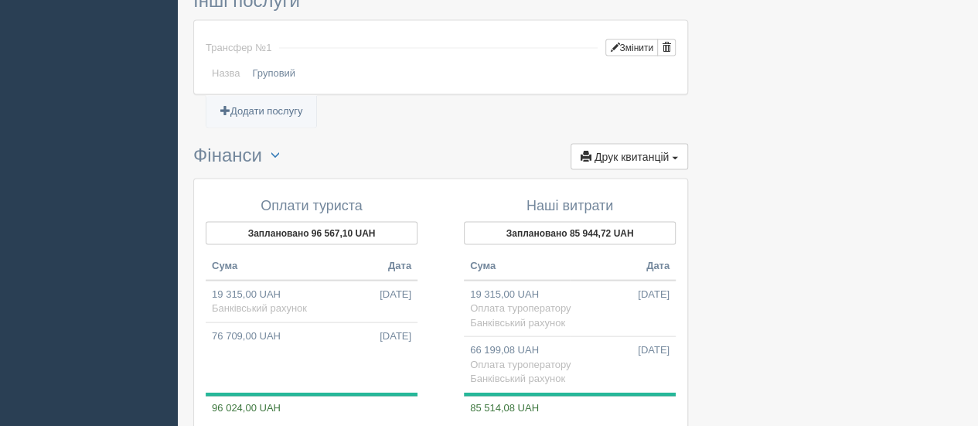
scroll to position [1454, 0]
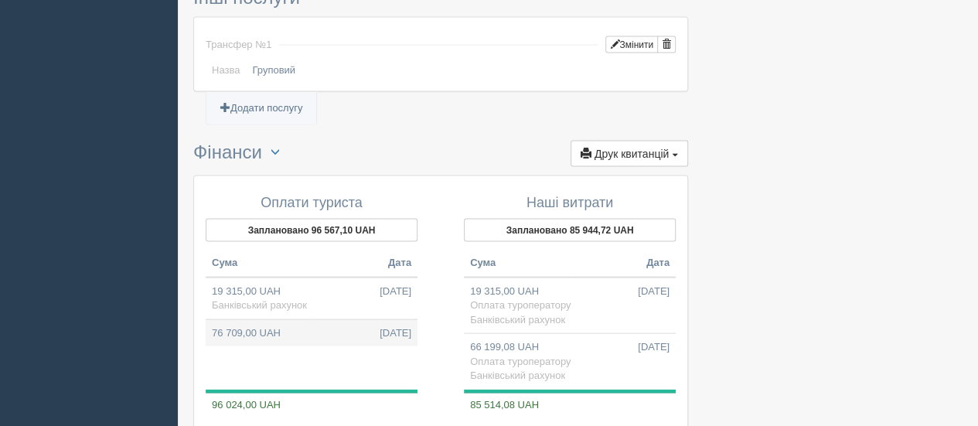
click at [332, 318] on td "76 709,00 UAH 22.09.2025" at bounding box center [312, 331] width 212 height 27
type input "76709.00"
type input "49.35"
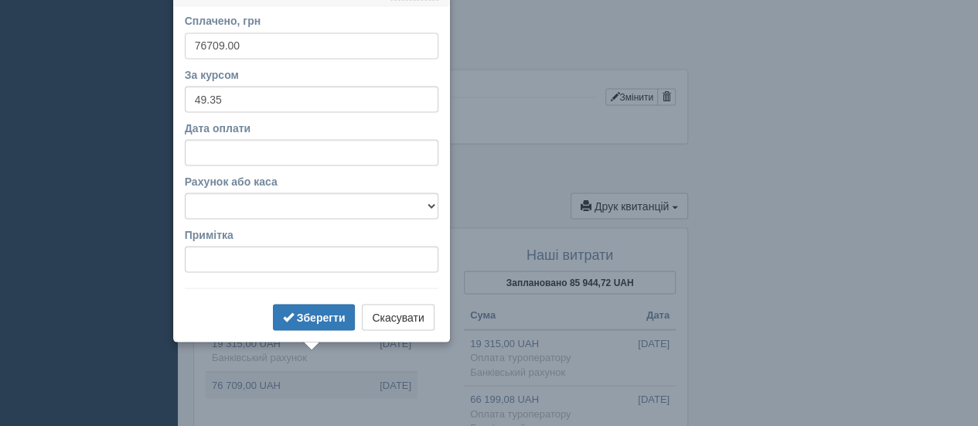
scroll to position [1382, 0]
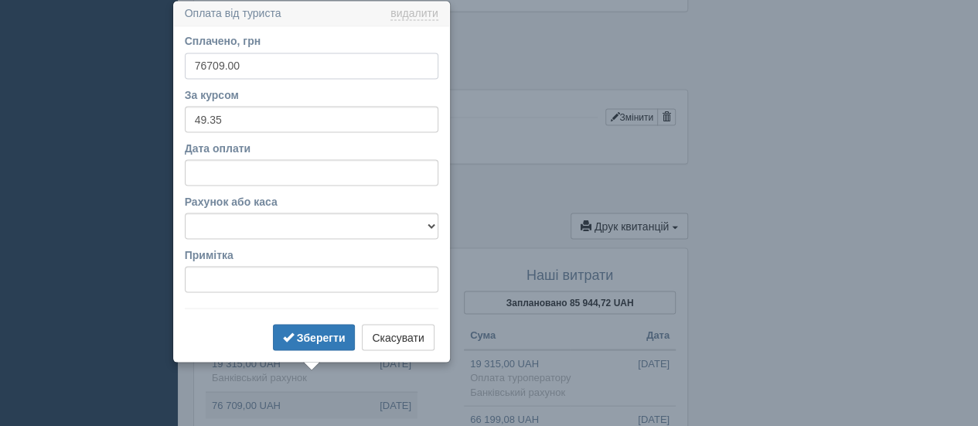
drag, startPoint x: 275, startPoint y: 64, endPoint x: 162, endPoint y: 56, distance: 113.1
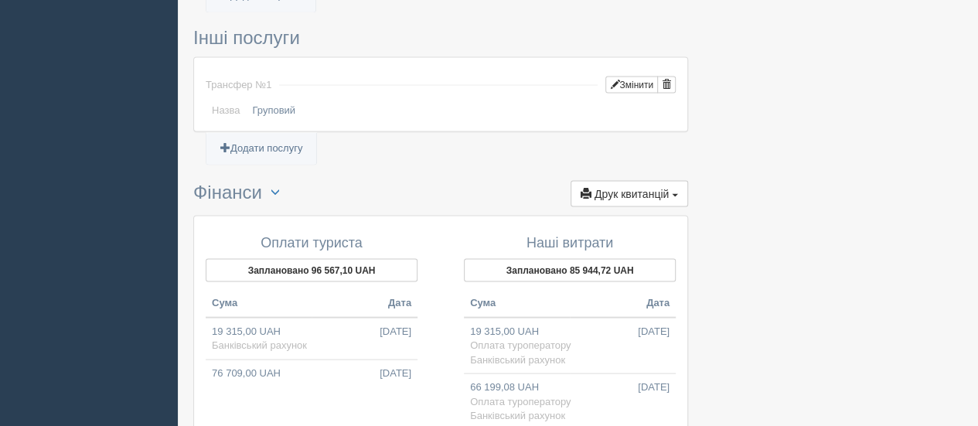
scroll to position [1417, 0]
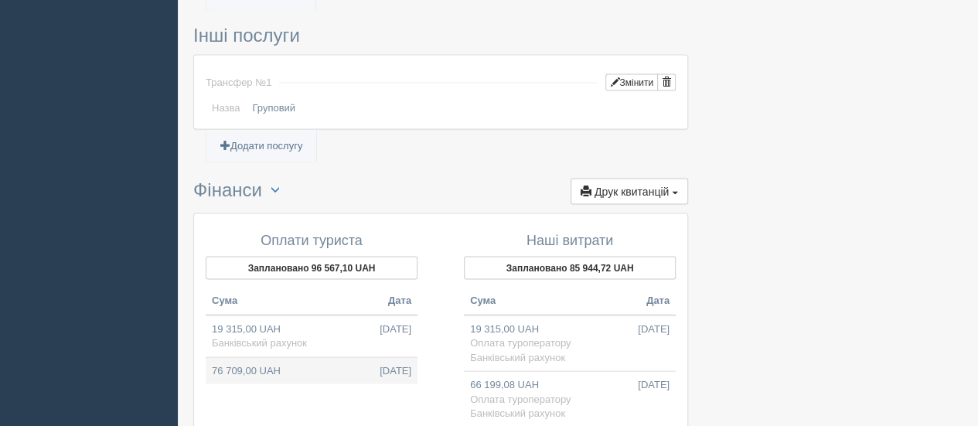
click at [332, 356] on td "76 709,00 UAH 22.09.2025" at bounding box center [312, 369] width 212 height 27
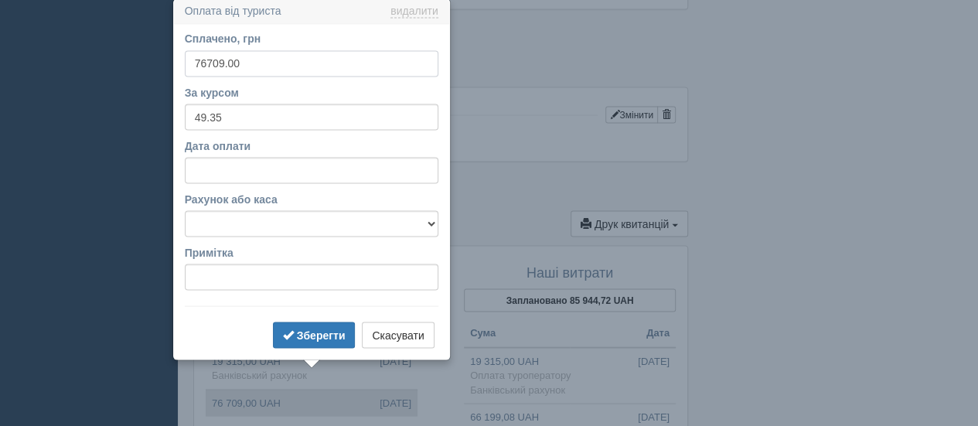
scroll to position [1382, 0]
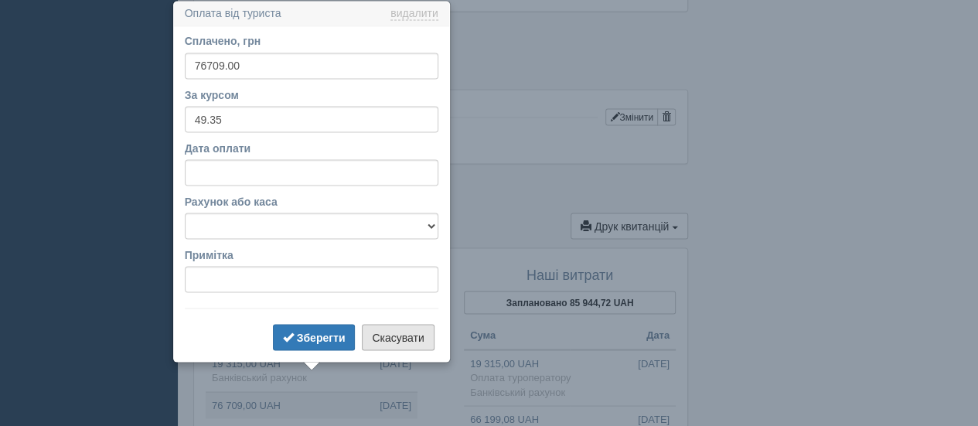
click at [427, 337] on button "Скасувати" at bounding box center [398, 337] width 72 height 26
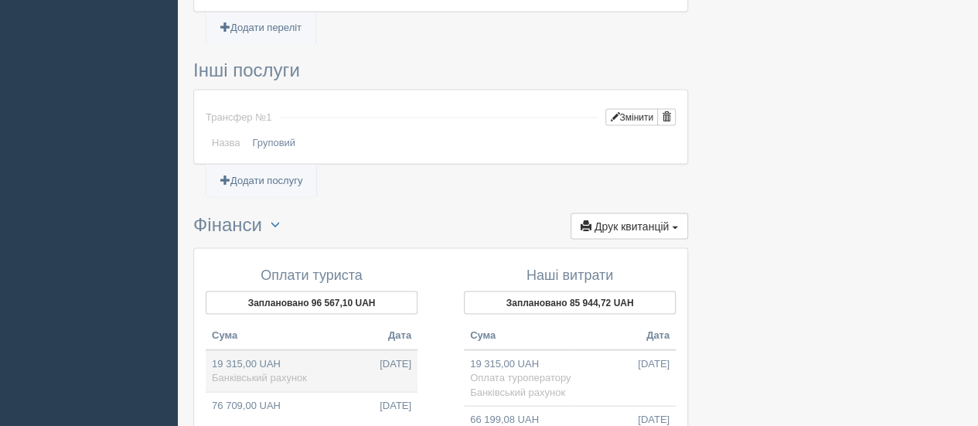
click at [297, 371] on span "Банківський рахунок" at bounding box center [259, 377] width 95 height 12
type input "19315.00"
type input "49.70"
select select "1423"
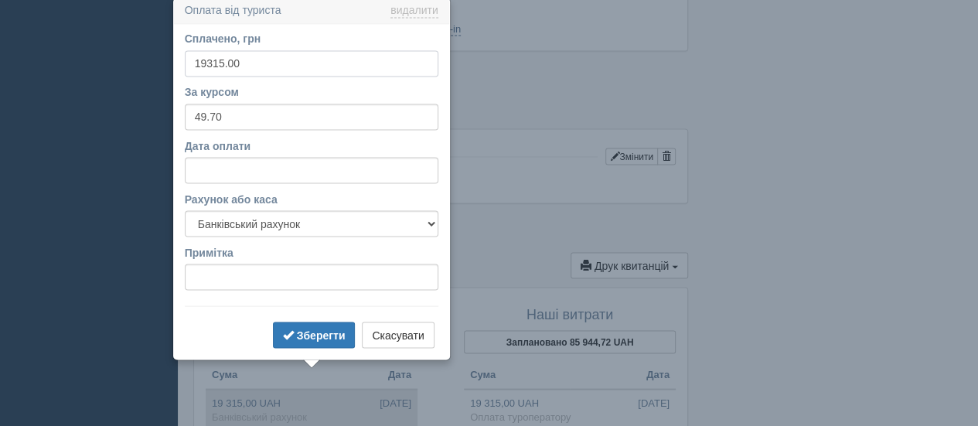
scroll to position [1339, 0]
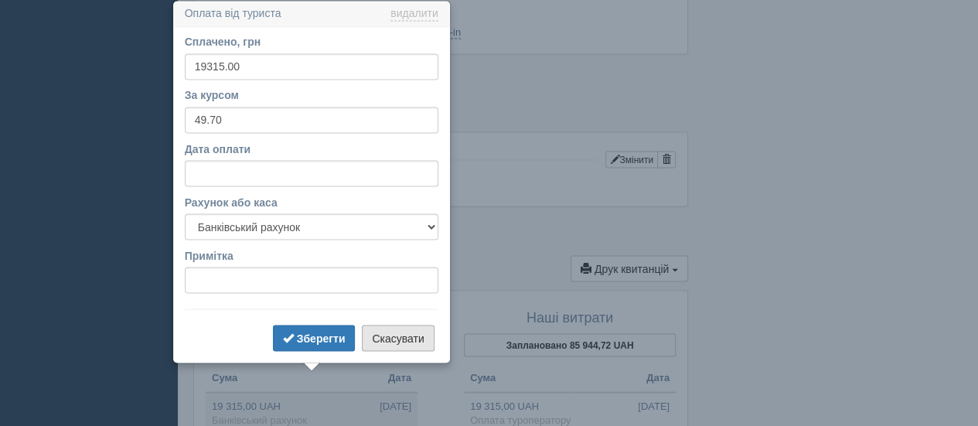
click at [427, 334] on button "Скасувати" at bounding box center [398, 338] width 72 height 26
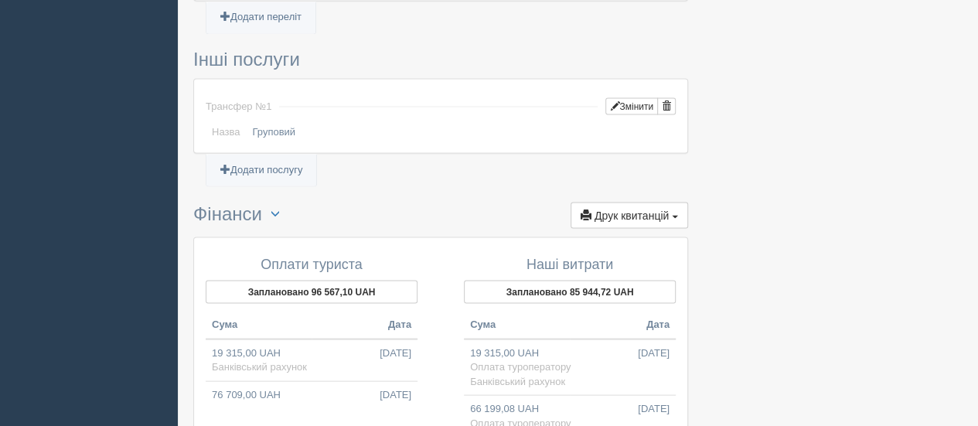
scroll to position [1417, 0]
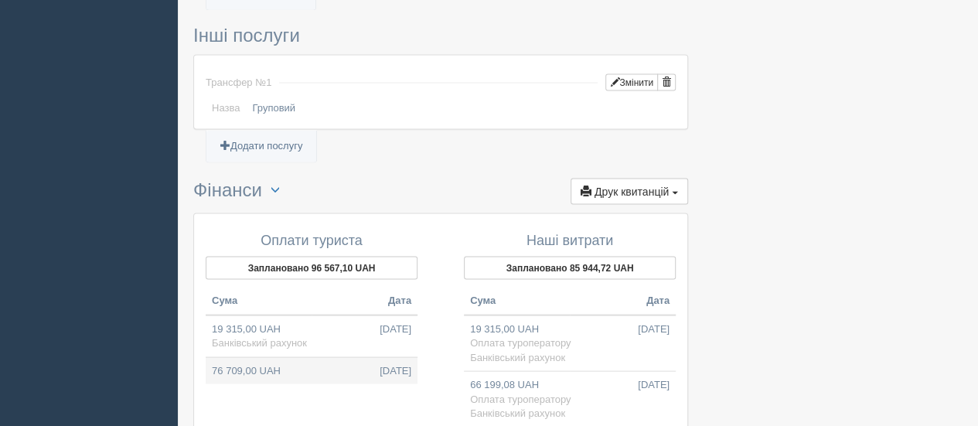
click at [354, 356] on td "76 709,00 UAH 22.09.2025" at bounding box center [312, 369] width 212 height 27
type input "76709.00"
type input "49.35"
select select
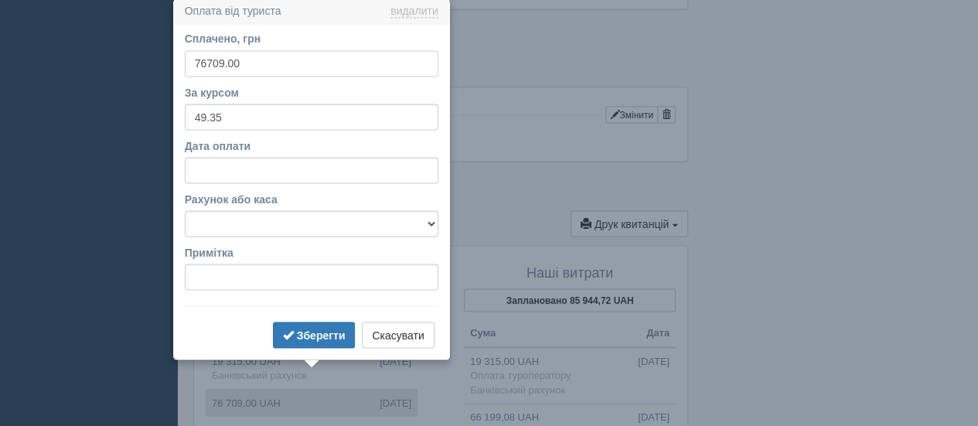
scroll to position [1382, 0]
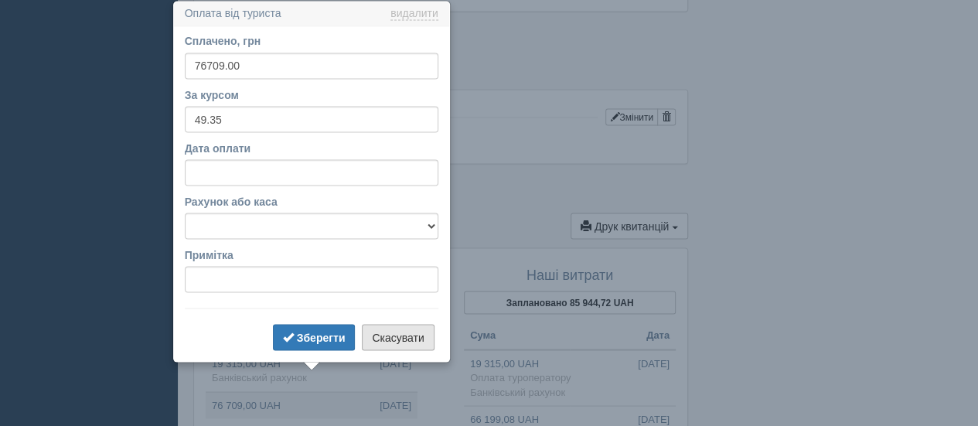
click at [397, 335] on button "Скасувати" at bounding box center [398, 337] width 72 height 26
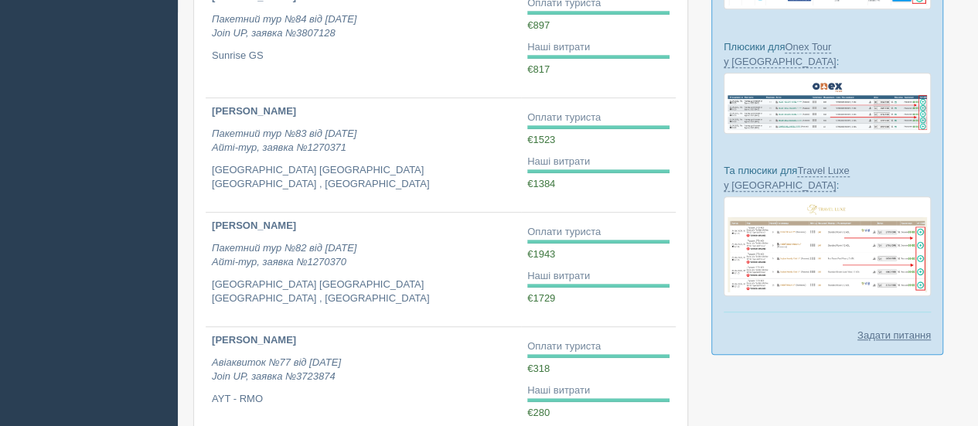
scroll to position [407, 0]
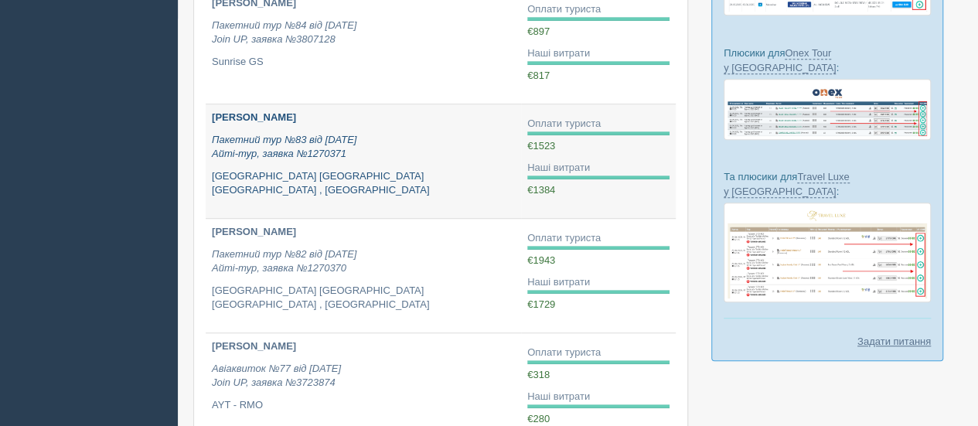
click at [471, 183] on link "[PERSON_NAME] Пакетний тур №83 від [DATE] Айті-тур, заявка №1270371 [GEOGRAPHIC…" at bounding box center [363, 161] width 315 height 114
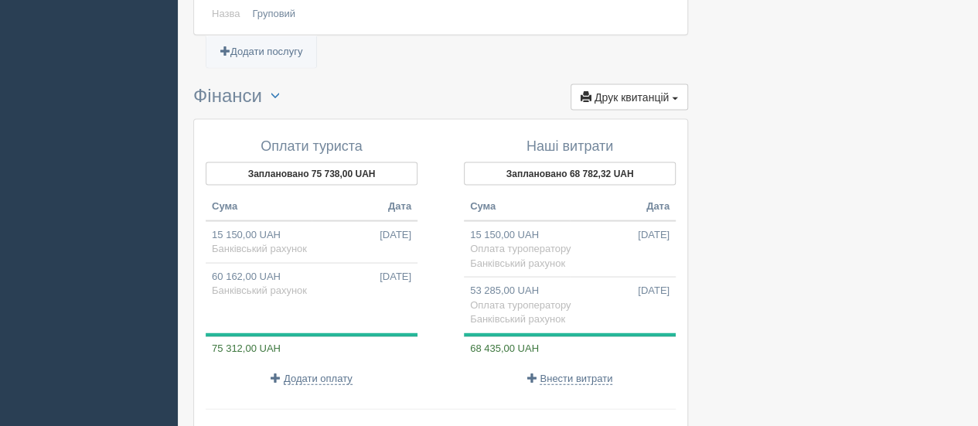
scroll to position [1474, 0]
